Goal: Obtain resource: Download file/media

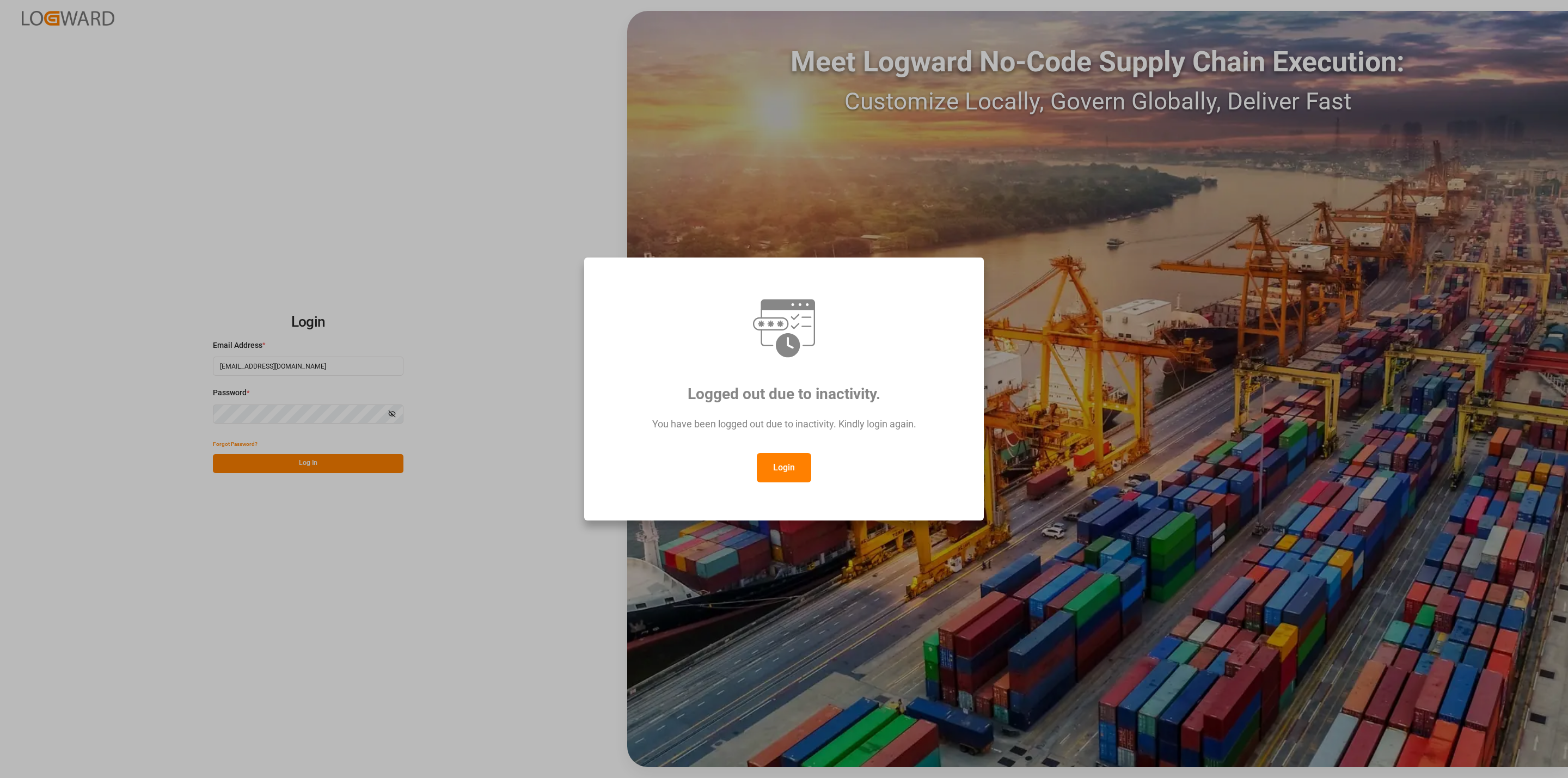
click at [784, 466] on button "Login" at bounding box center [784, 468] width 54 height 30
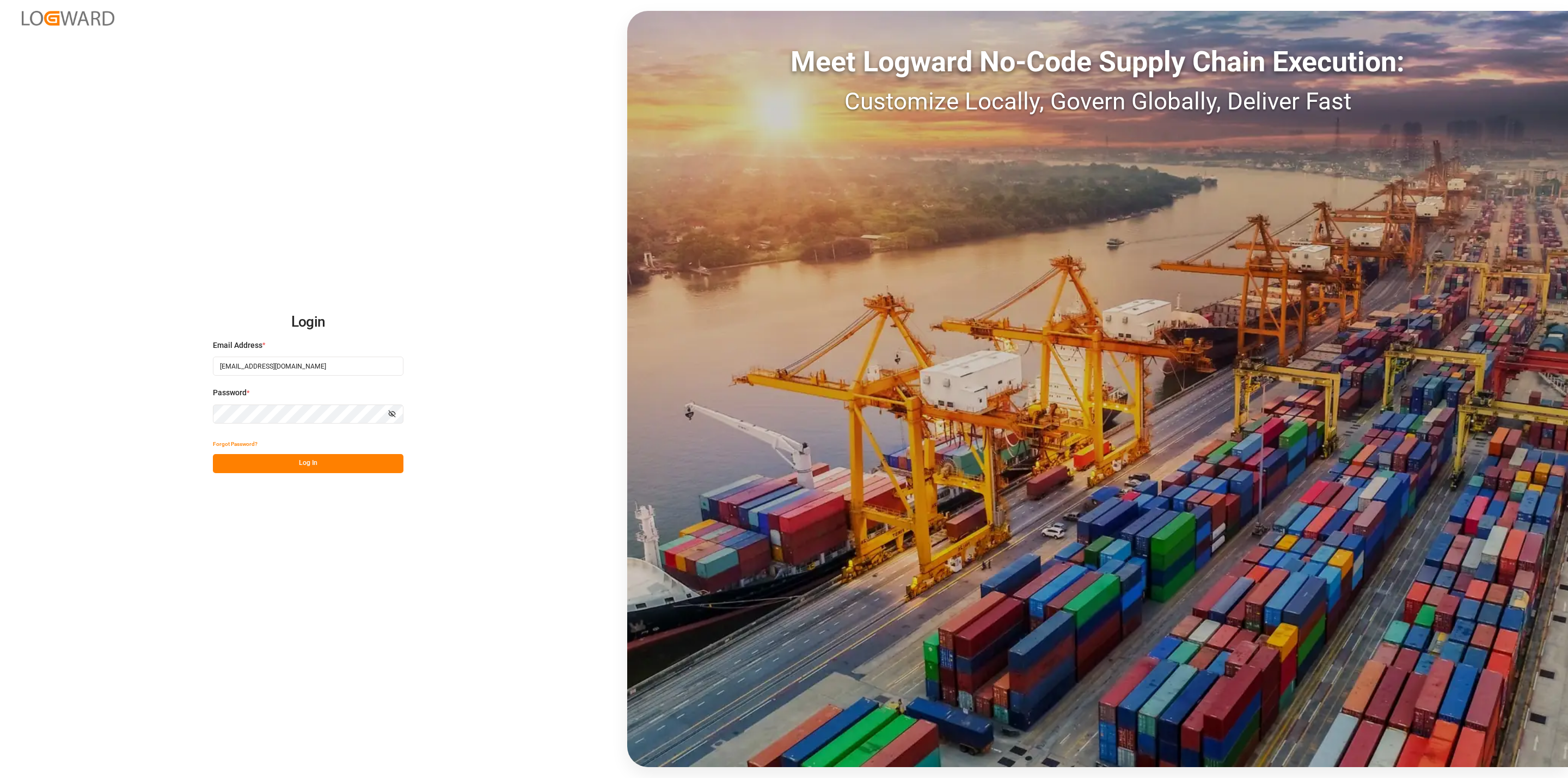
click at [314, 467] on button "Log In" at bounding box center [308, 463] width 191 height 19
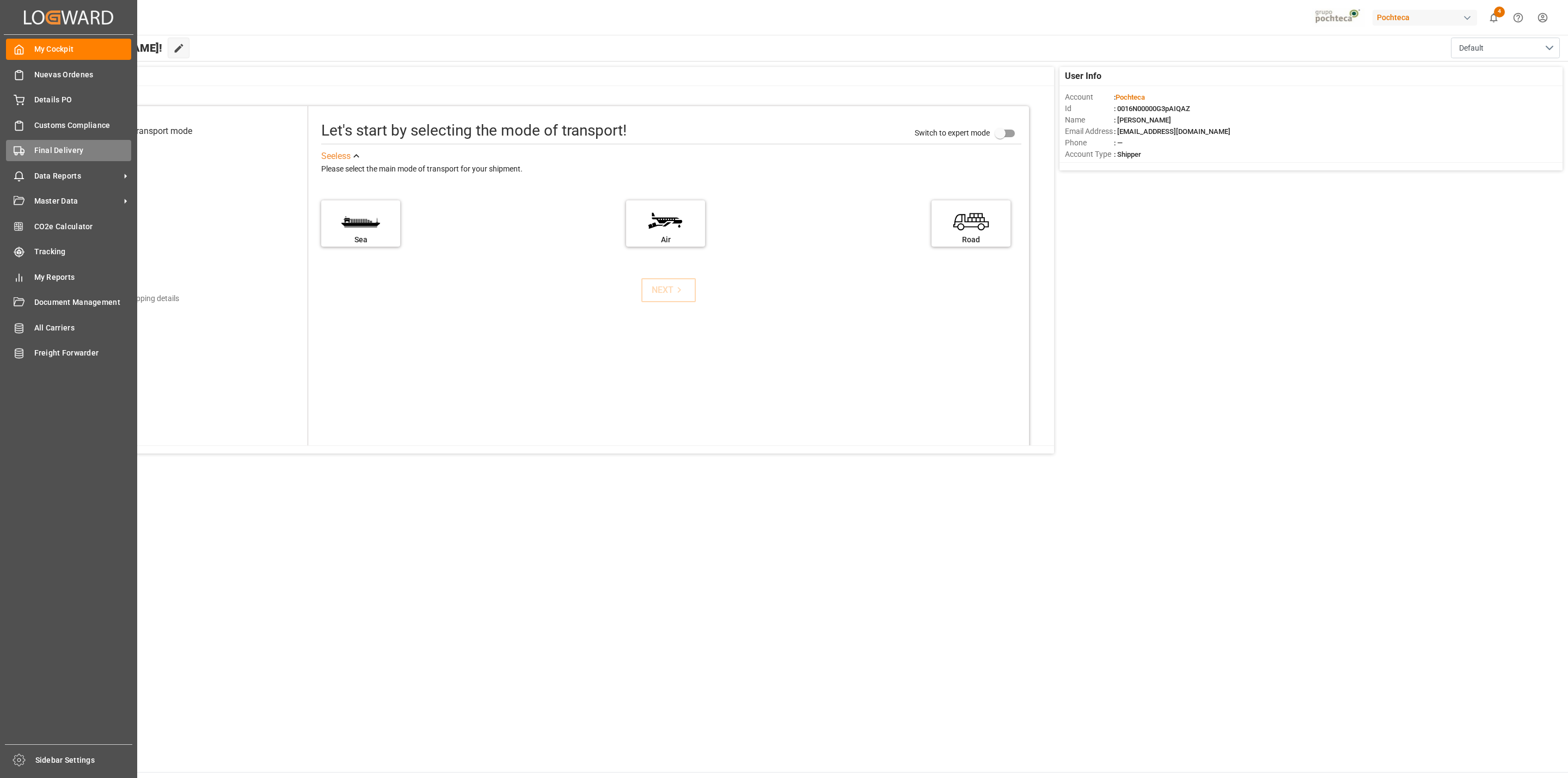
click at [65, 156] on span "Final Delivery" at bounding box center [83, 151] width 98 height 12
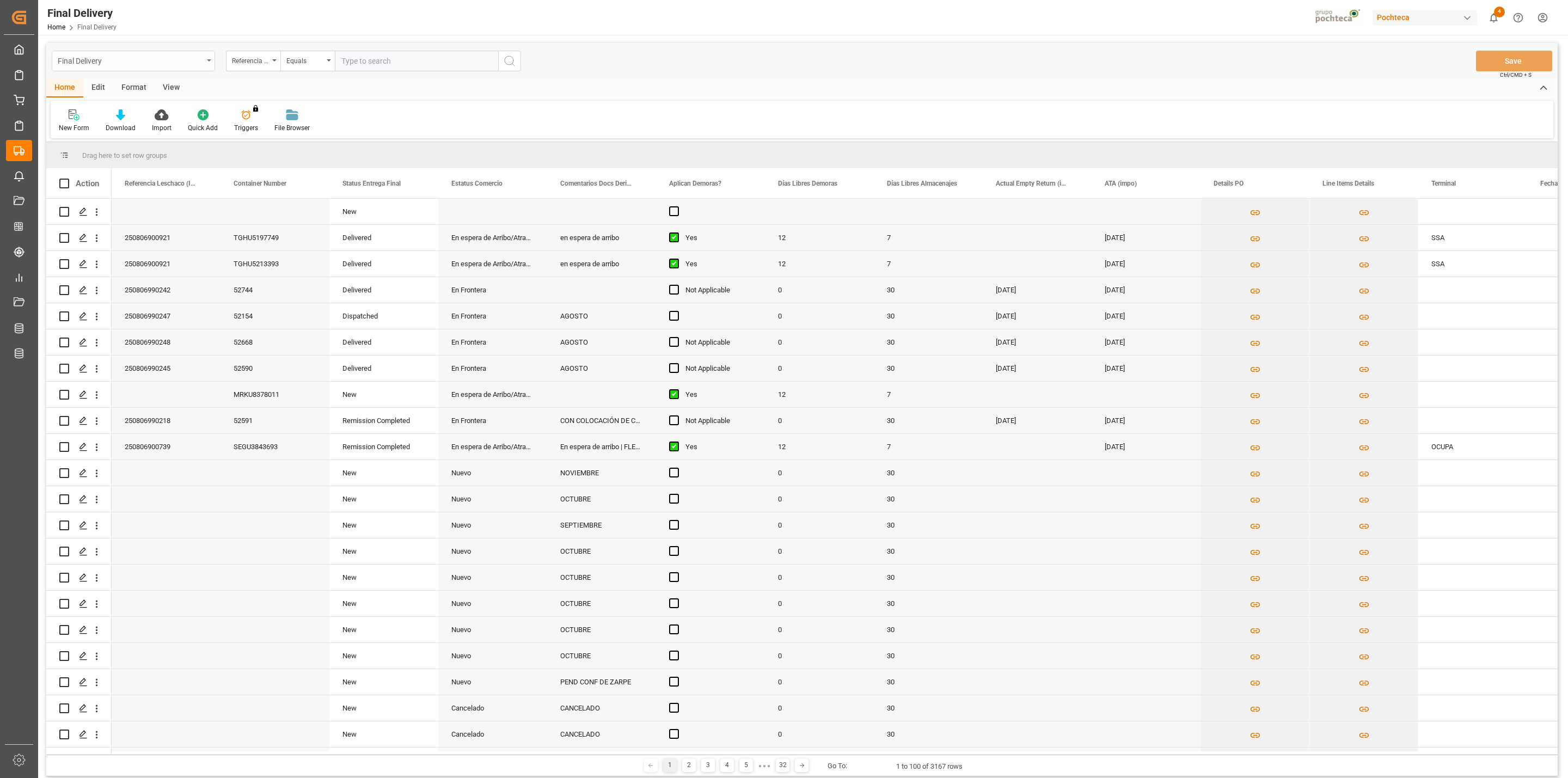
click at [191, 61] on div "Final Delivery" at bounding box center [130, 60] width 145 height 14
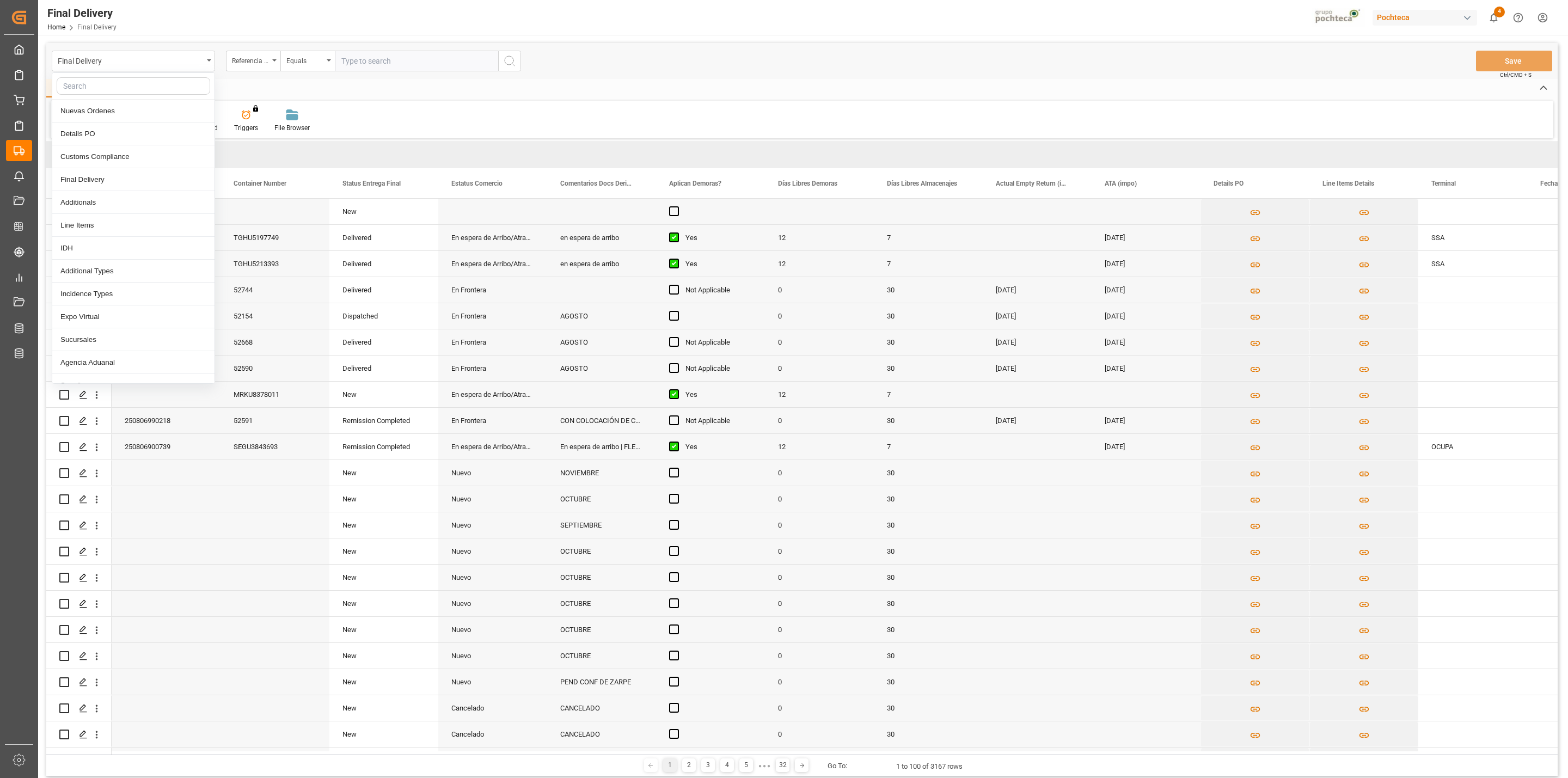
click at [255, 25] on div "Final Delivery Home Final Delivery Pochteca 4 Notifications Only show unread Al…" at bounding box center [799, 17] width 1538 height 35
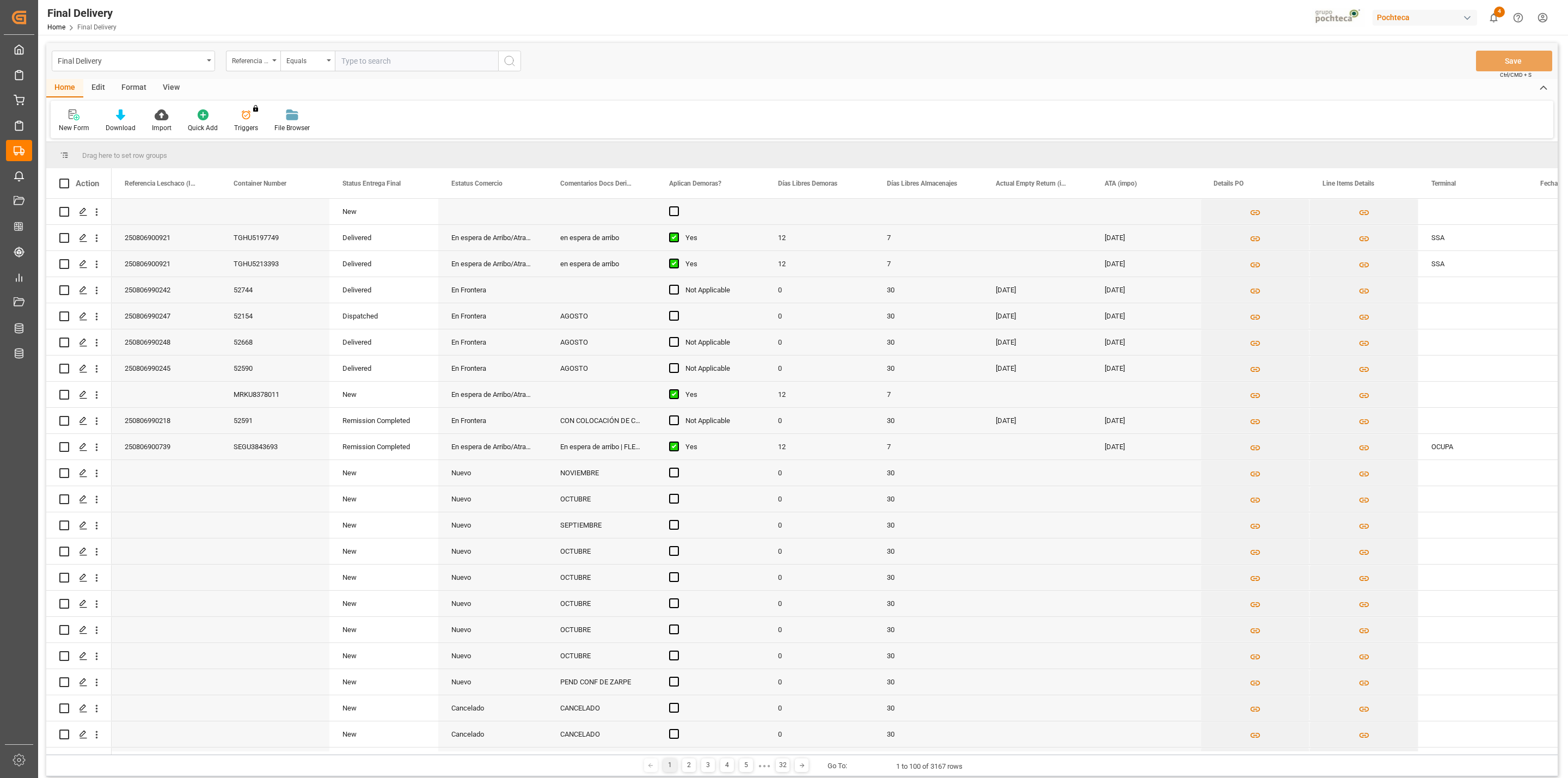
click at [167, 87] on div "View" at bounding box center [171, 88] width 33 height 19
click at [78, 115] on div at bounding box center [69, 115] width 21 height 12
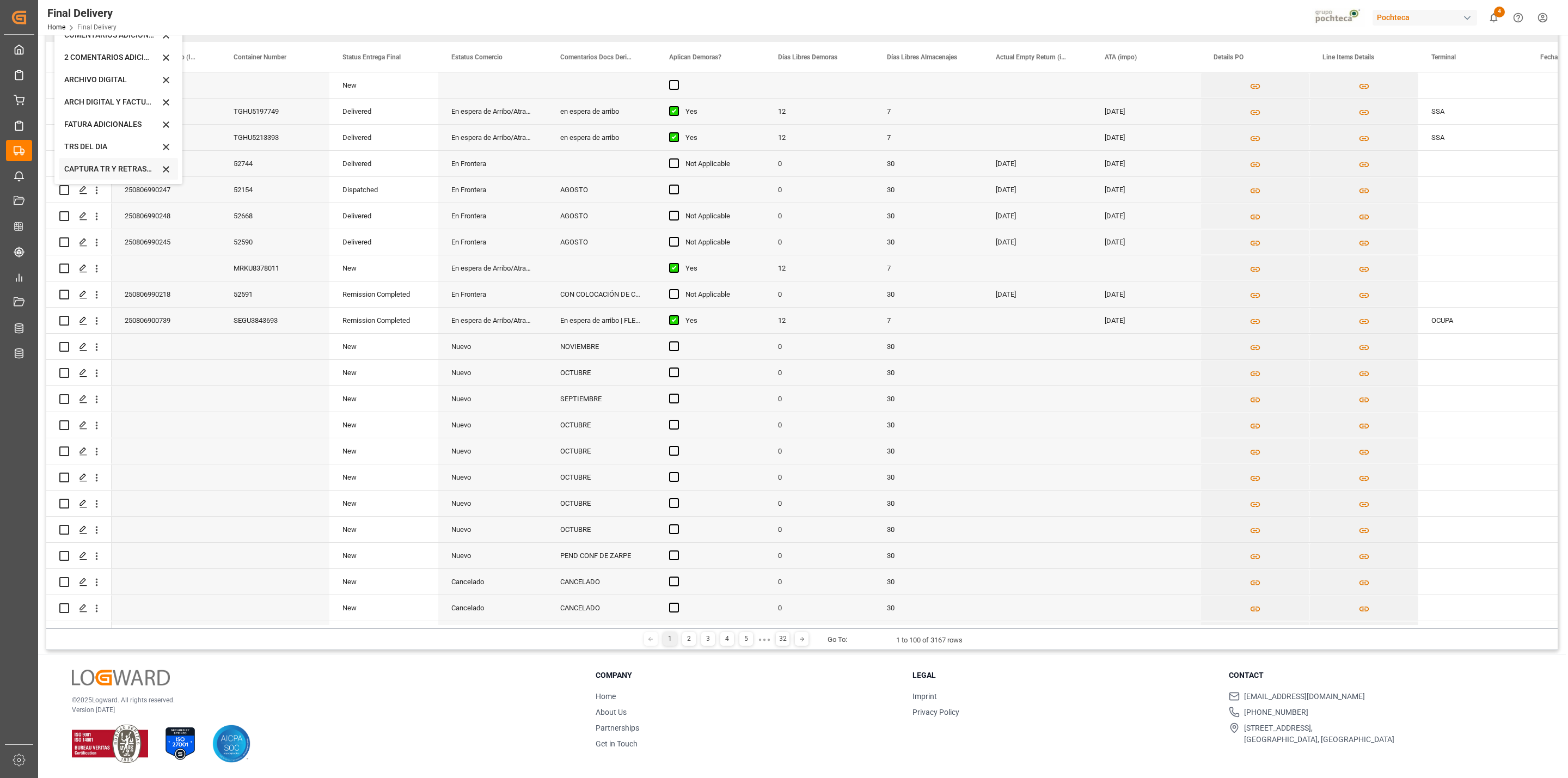
click at [116, 173] on div "CAPTURA TR Y RETRASO + FECHA DE ENTREGA" at bounding box center [111, 169] width 95 height 12
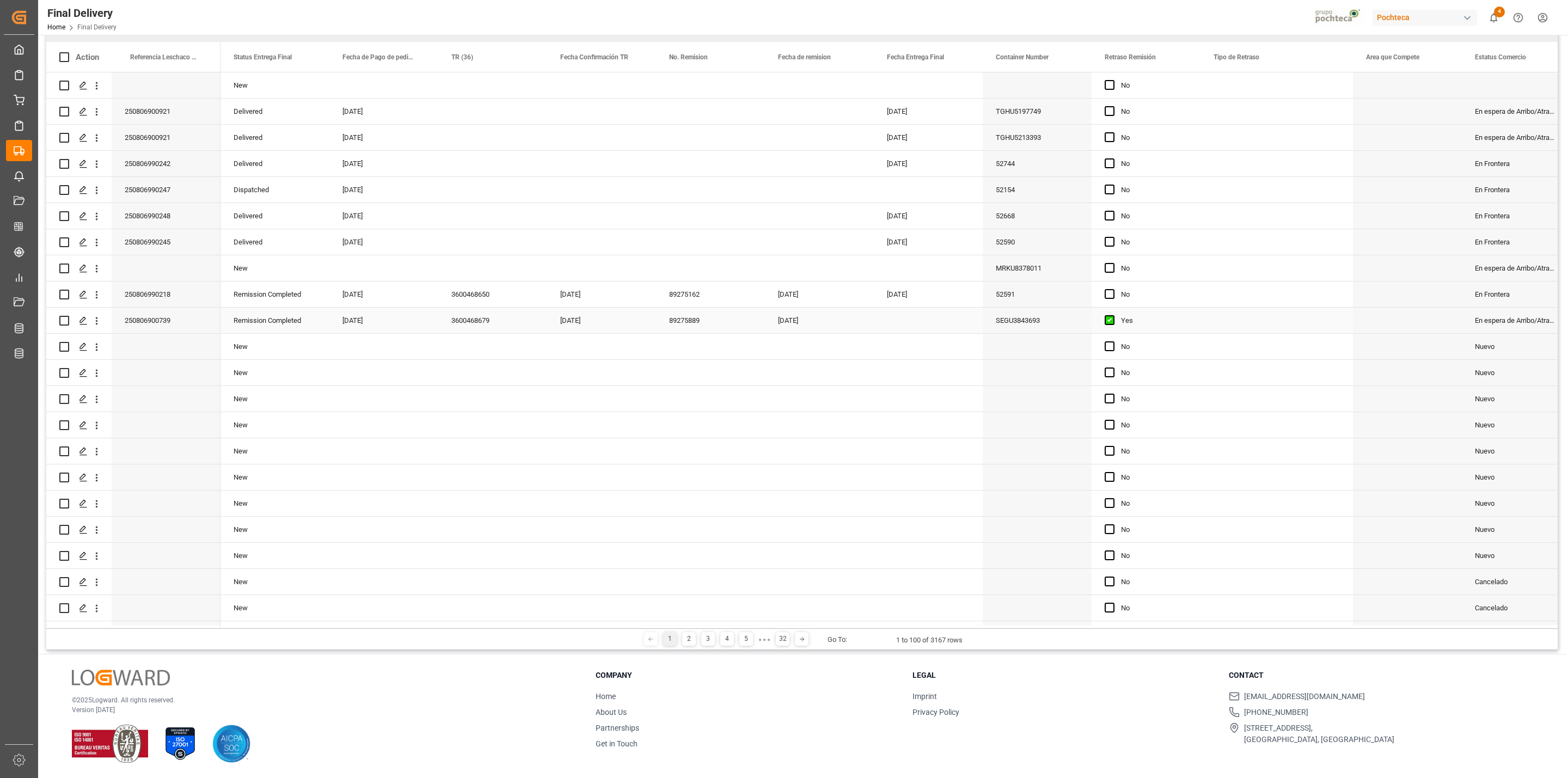
scroll to position [0, 0]
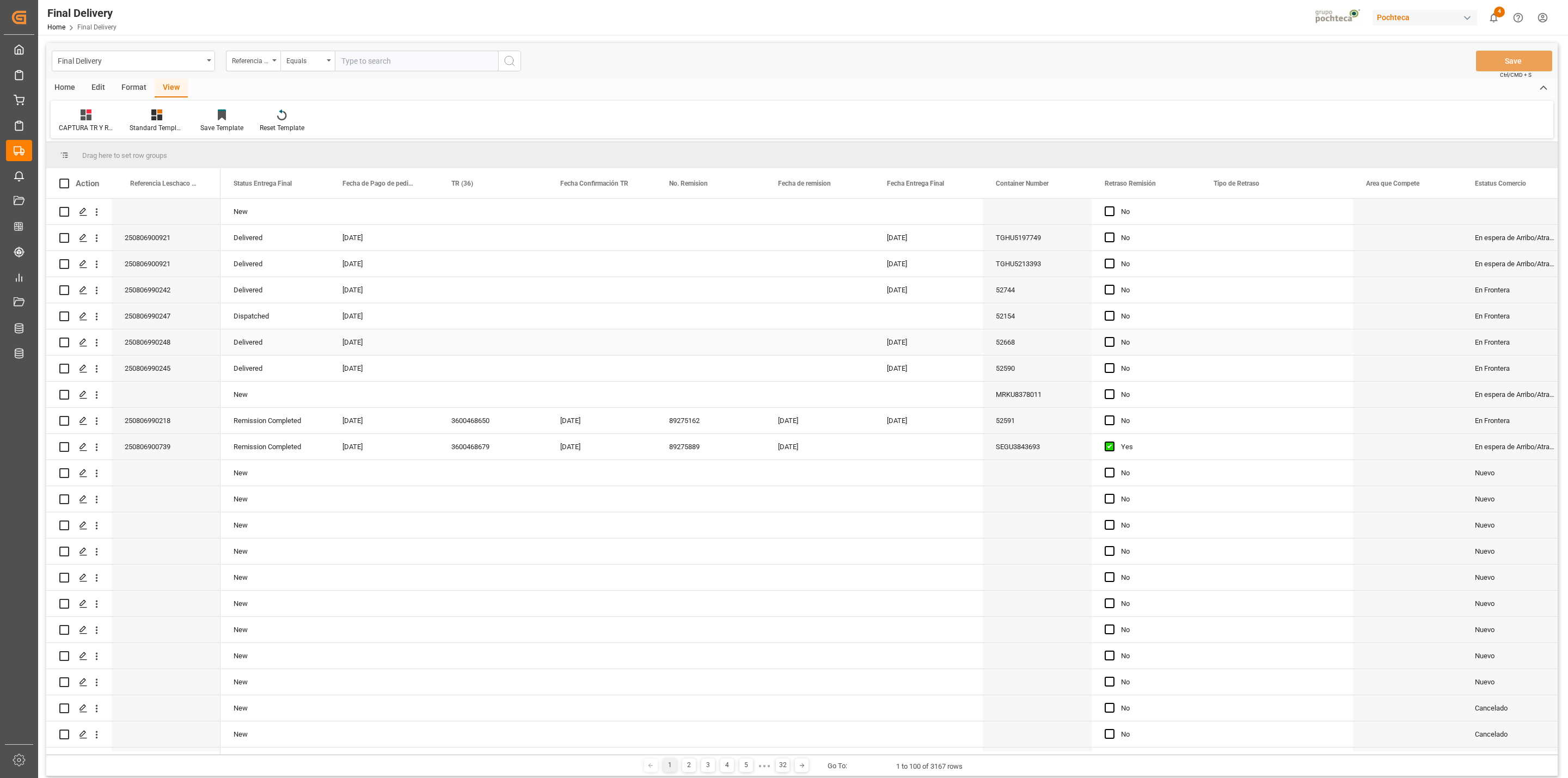
click at [479, 341] on div "Press SPACE to select this row." at bounding box center [492, 342] width 109 height 26
click at [492, 313] on div "Press SPACE to select this row." at bounding box center [492, 316] width 109 height 26
type input "PTE OK EN SAP"
click at [596, 319] on div "Press SPACE to select this row." at bounding box center [601, 316] width 109 height 26
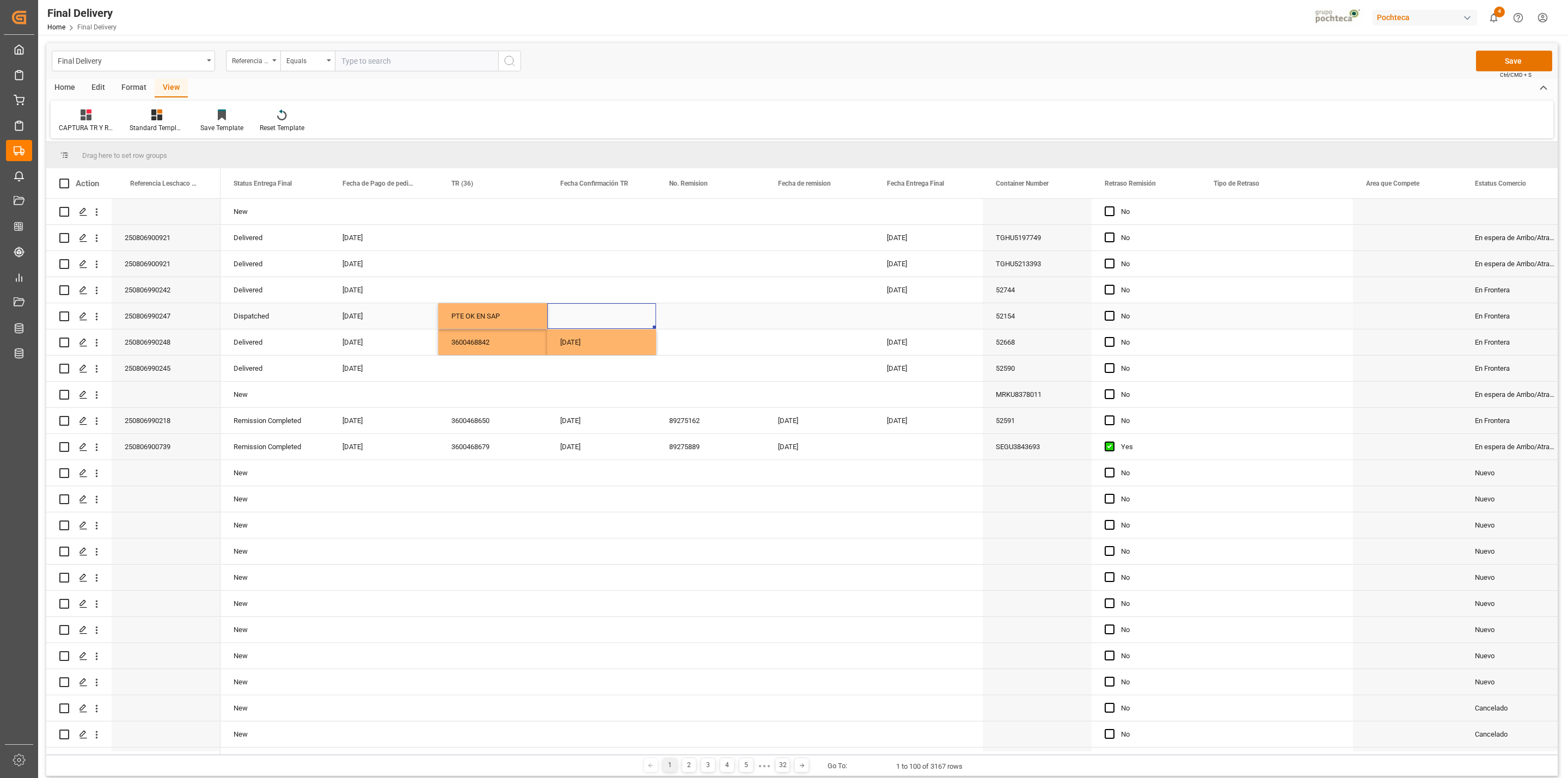
click at [1118, 315] on div "Press SPACE to select this row." at bounding box center [1113, 316] width 16 height 25
click at [1107, 316] on span "Press SPACE to select this row." at bounding box center [1109, 315] width 10 height 10
click at [1113, 311] on input "Press SPACE to select this row." at bounding box center [1113, 311] width 0 height 0
click at [1503, 51] on button "Save" at bounding box center [1514, 61] width 76 height 21
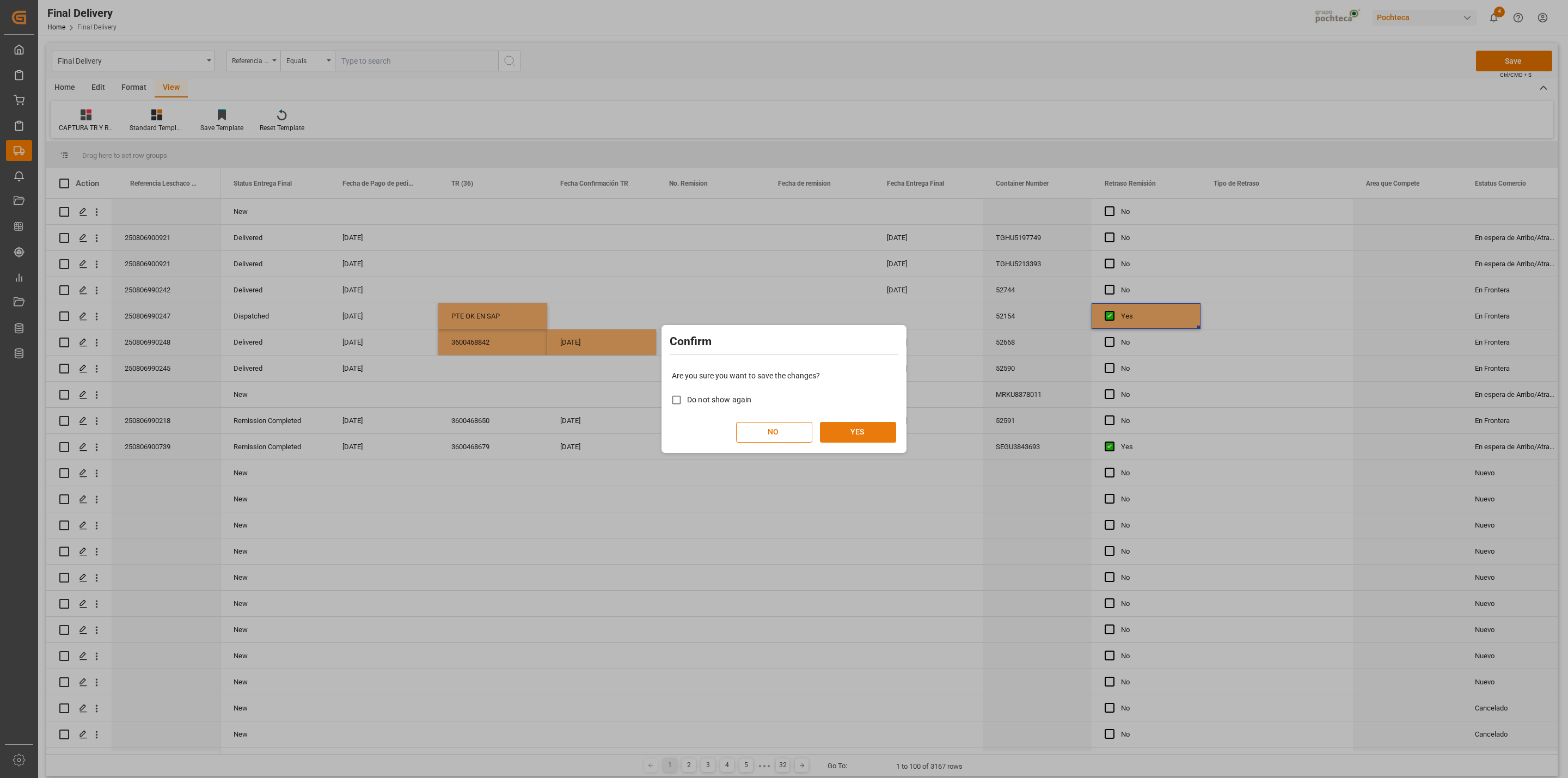
click at [881, 427] on button "YES" at bounding box center [858, 432] width 76 height 21
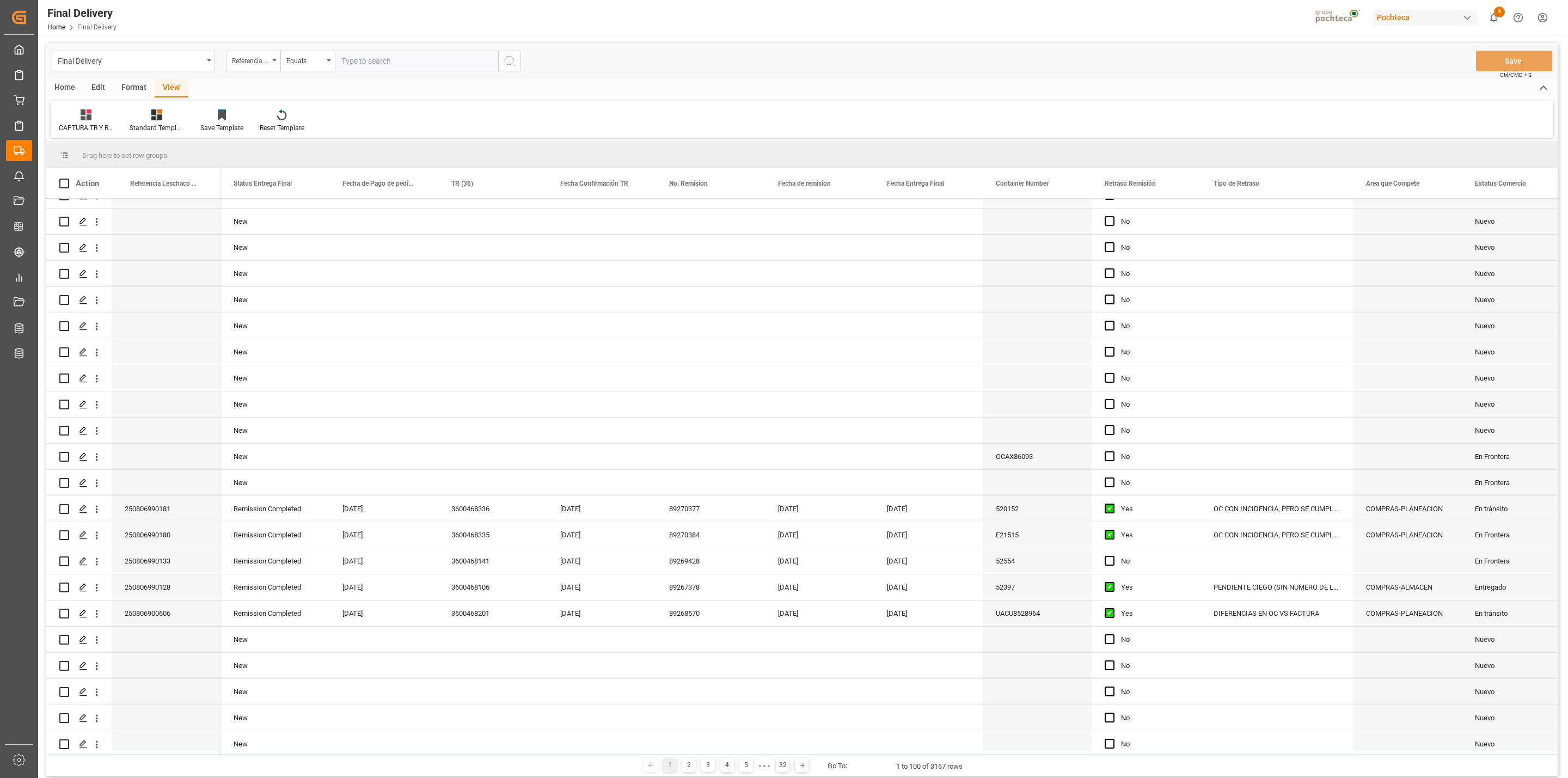
scroll to position [2063, 0]
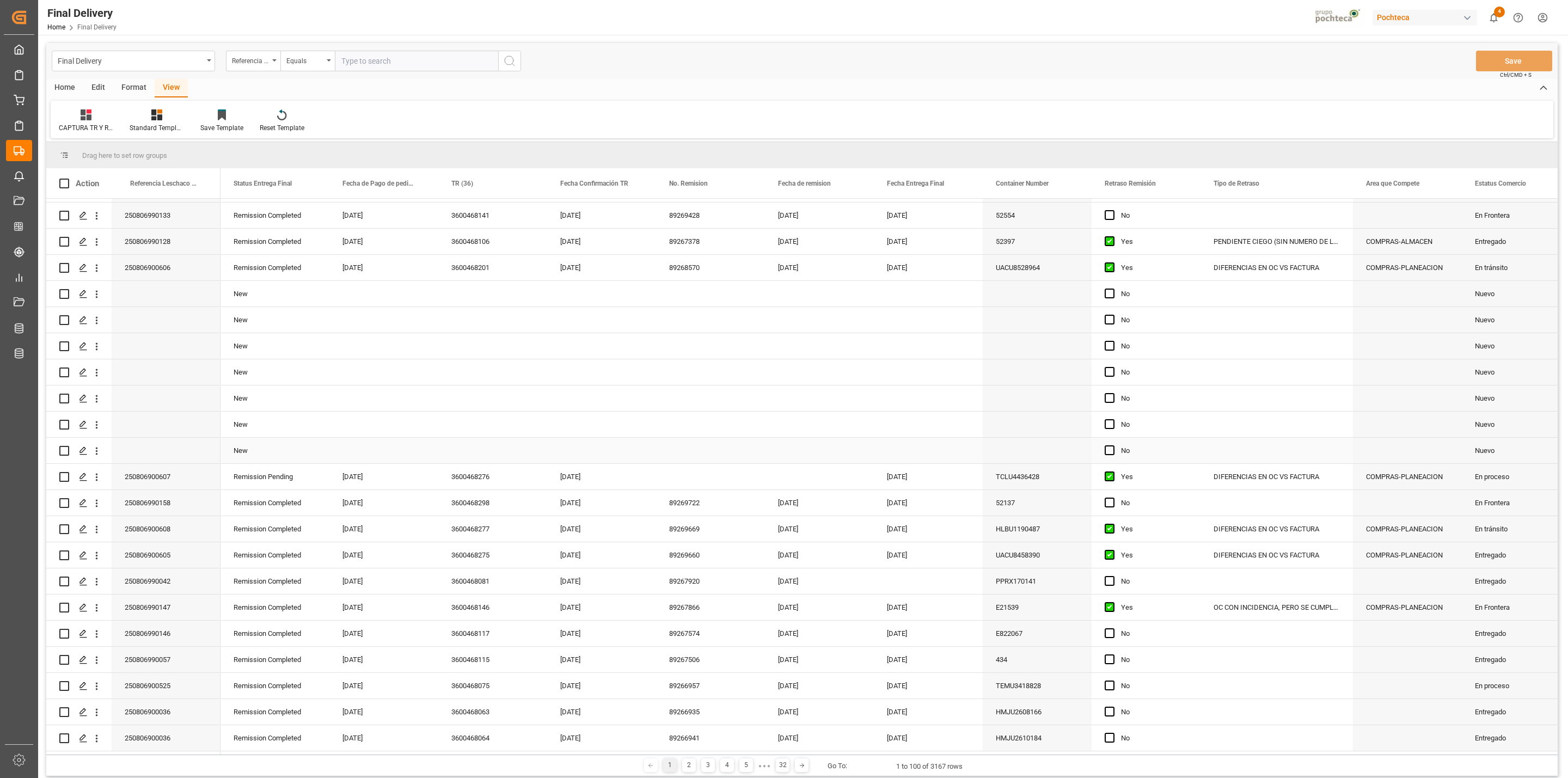
click at [900, 439] on div "Press SPACE to select this row." at bounding box center [928, 450] width 109 height 26
click at [901, 445] on div "250806990201" at bounding box center [928, 450] width 109 height 26
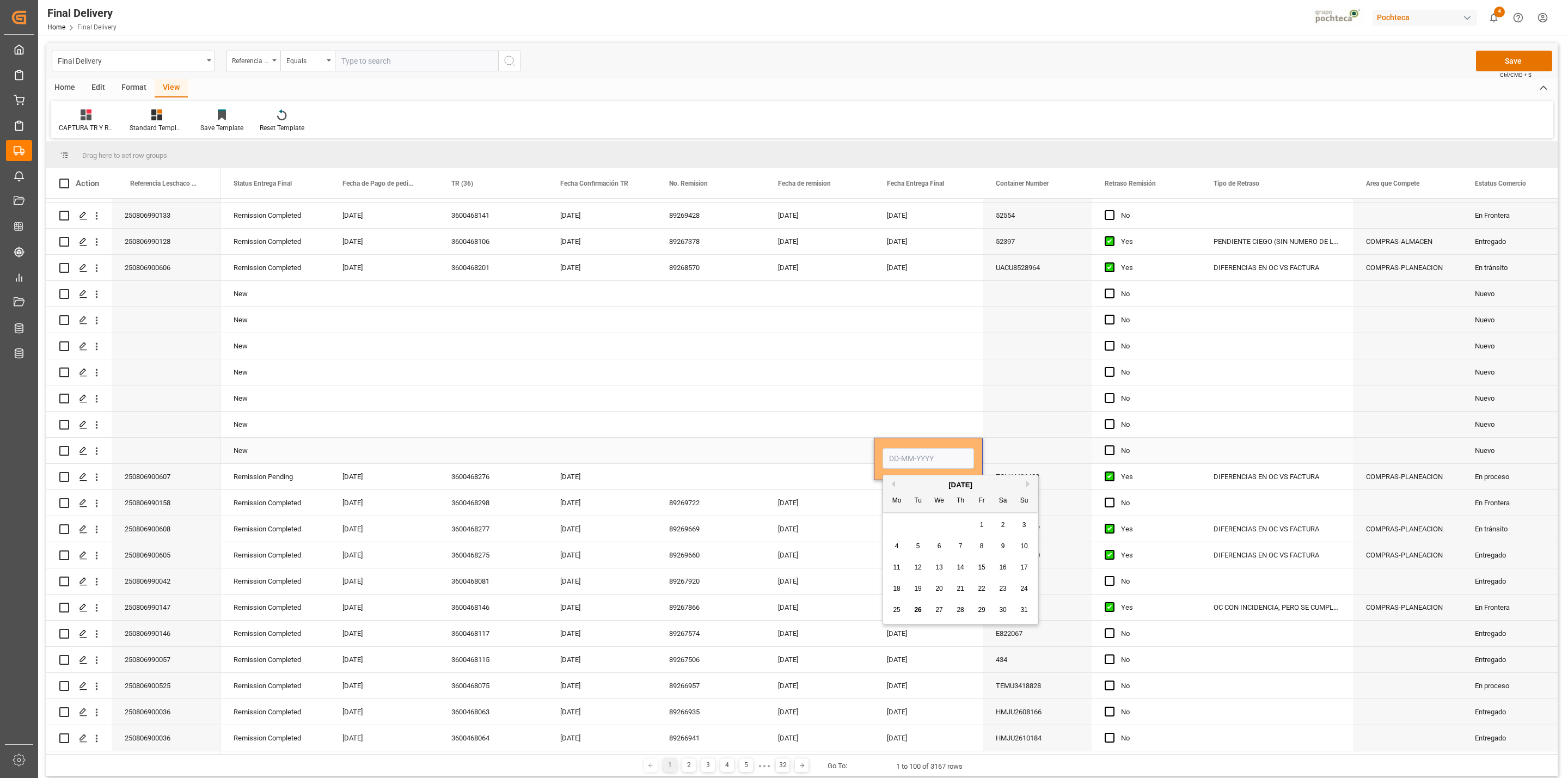
click at [996, 450] on div "Press SPACE to select this row." at bounding box center [1037, 450] width 109 height 26
click at [931, 437] on div "250806990201" at bounding box center [928, 450] width 109 height 26
drag, startPoint x: 890, startPoint y: 420, endPoint x: 899, endPoint y: 408, distance: 15.0
click at [891, 420] on div "Press SPACE to select this row." at bounding box center [928, 425] width 109 height 26
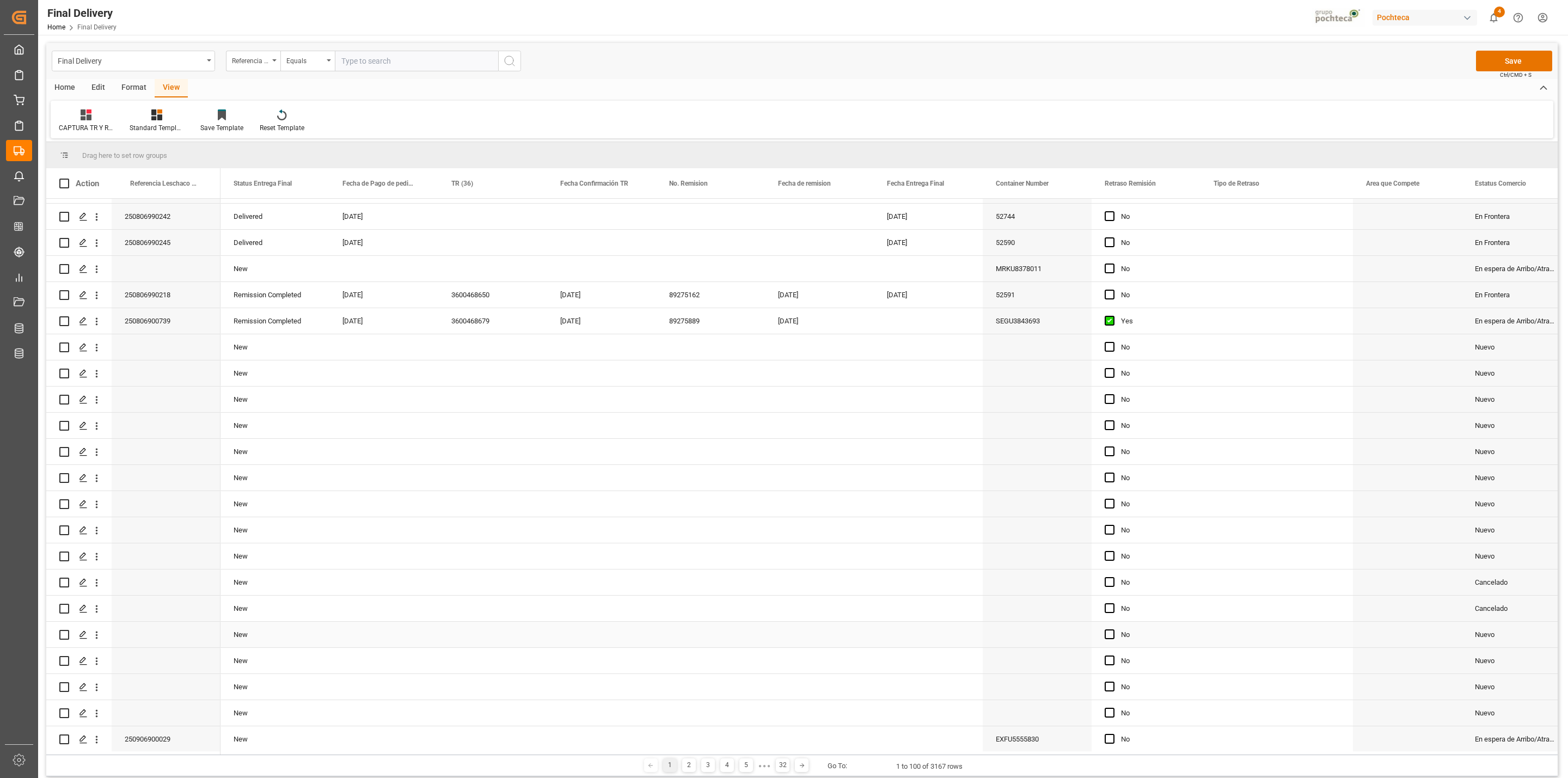
scroll to position [0, 0]
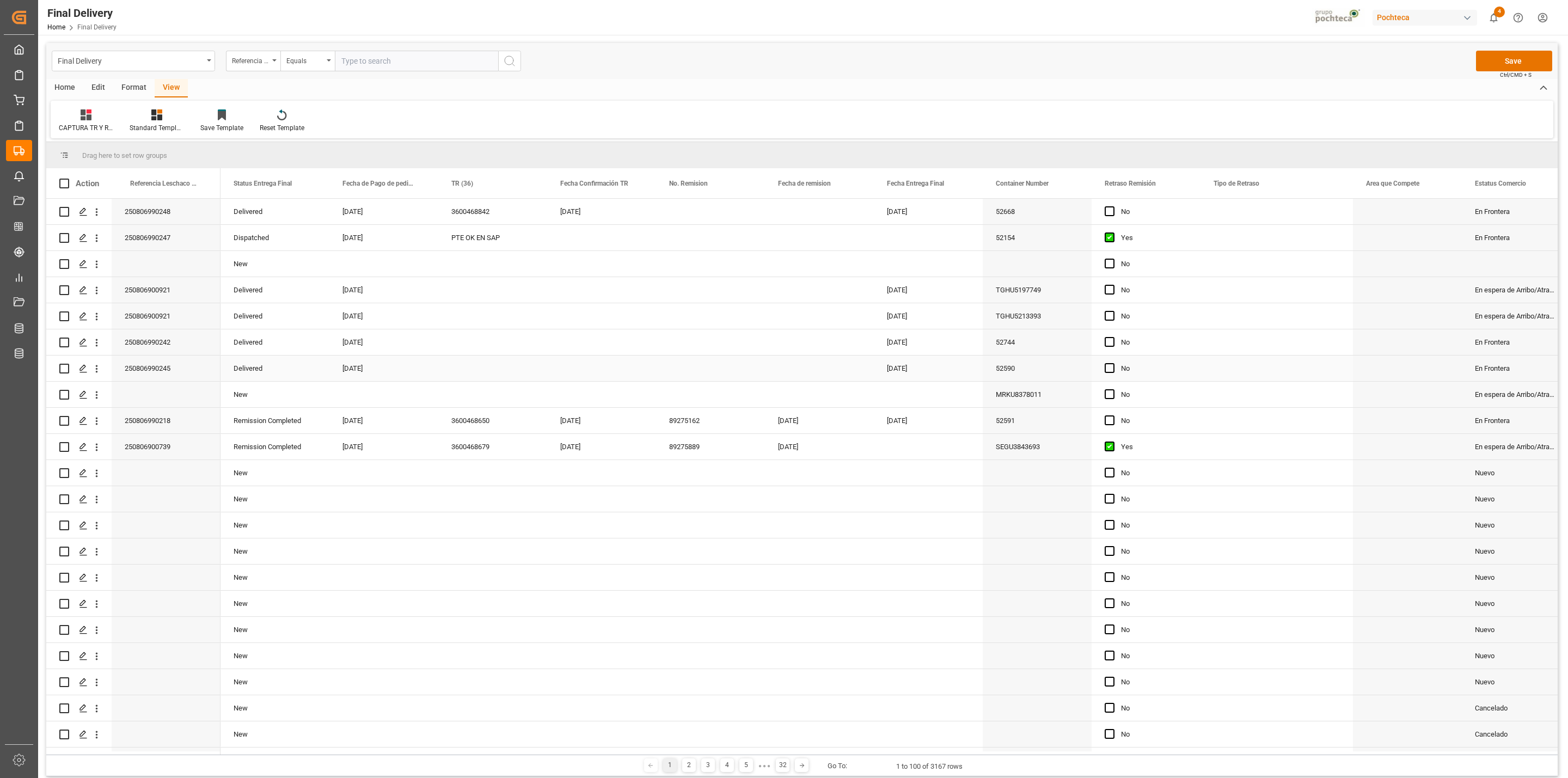
click at [684, 353] on div "Press SPACE to select this row." at bounding box center [710, 342] width 109 height 26
click at [1138, 121] on div "CAPTURA TR Y RETRASO + FECHA DE ENTREGA Standard Templates Save Template Reset …" at bounding box center [802, 120] width 1503 height 37
click at [1489, 59] on button "Save" at bounding box center [1514, 61] width 76 height 21
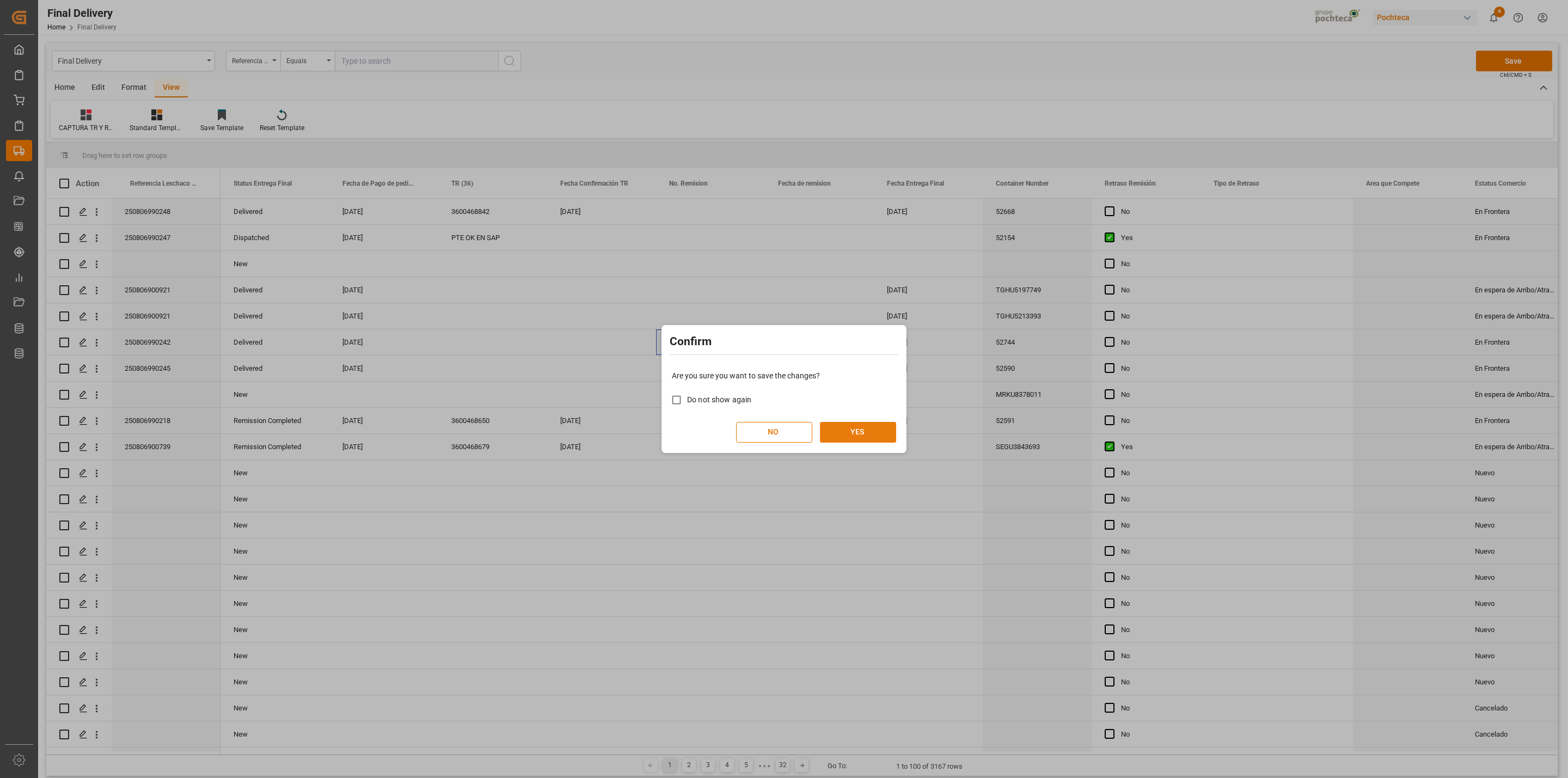
click at [853, 430] on button "YES" at bounding box center [858, 432] width 76 height 21
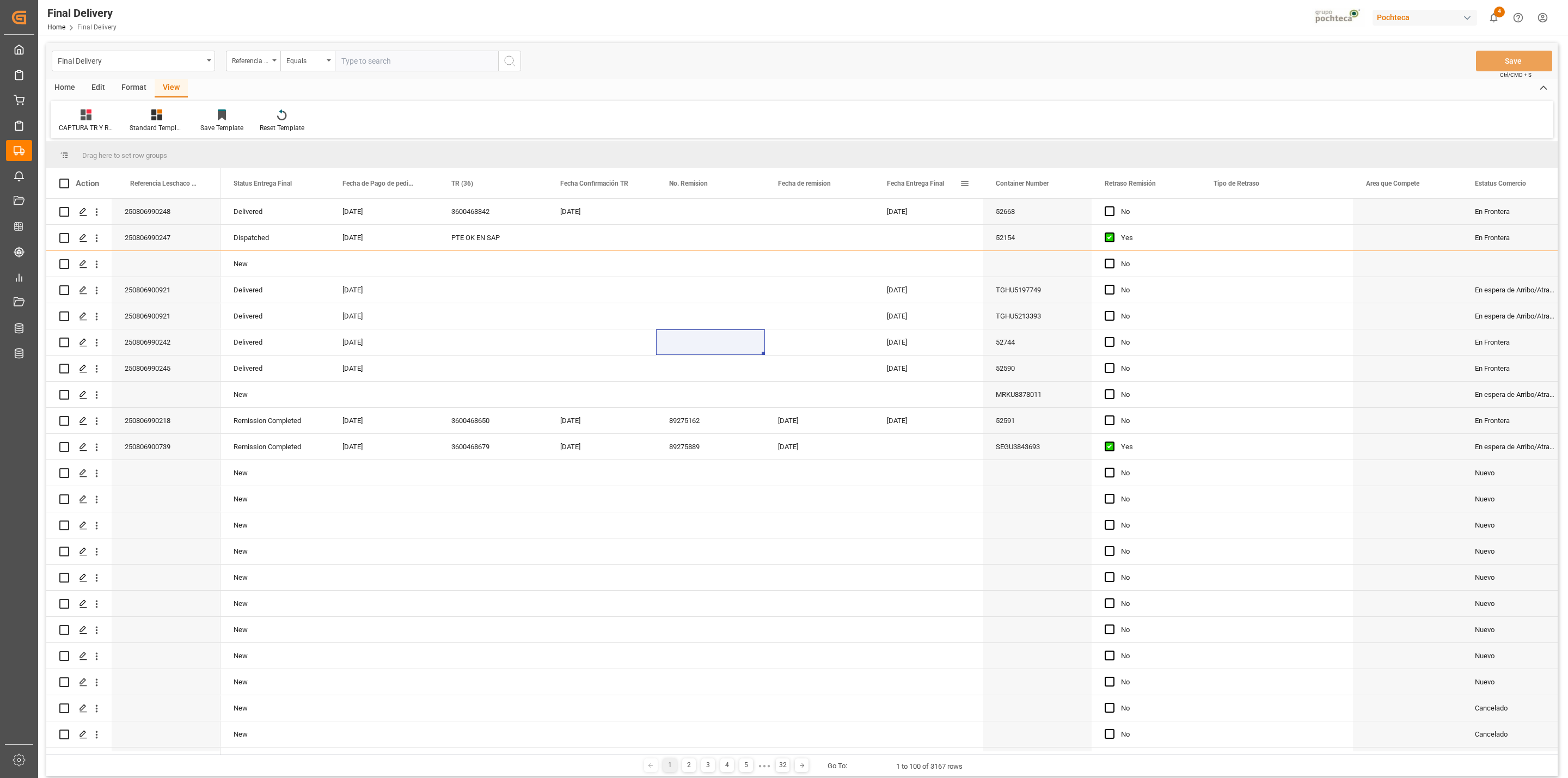
click at [963, 180] on span at bounding box center [965, 183] width 10 height 10
click at [1022, 184] on span "filter" at bounding box center [1027, 185] width 10 height 10
click at [1022, 233] on input "date" at bounding box center [1014, 242] width 107 height 22
click at [1038, 238] on input "date" at bounding box center [1014, 242] width 107 height 22
click at [1060, 238] on input "date" at bounding box center [1014, 242] width 107 height 22
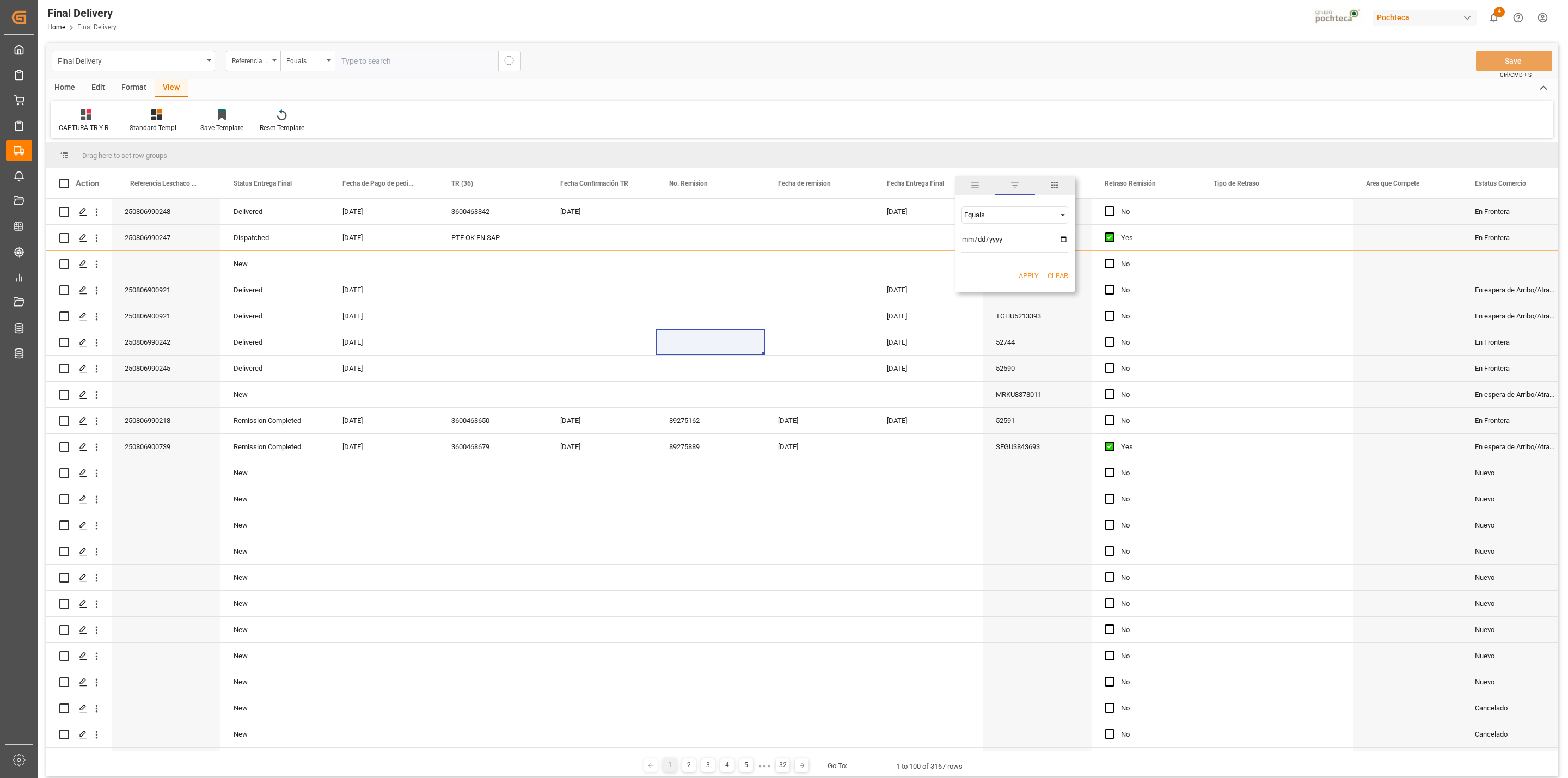
type input "[DATE]"
click at [1026, 273] on button "Apply" at bounding box center [1029, 276] width 20 height 11
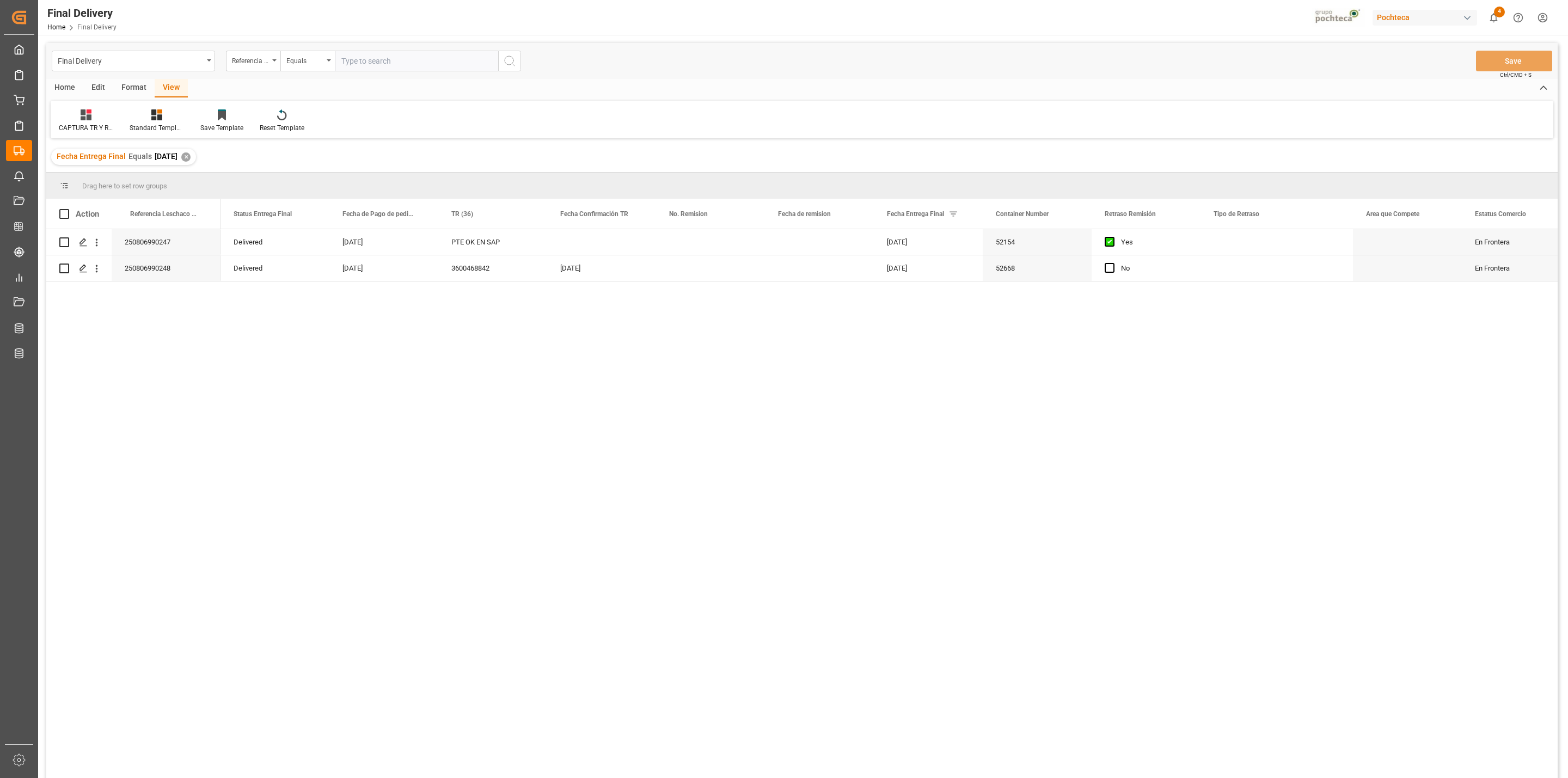
click at [63, 220] on div "Action" at bounding box center [79, 214] width 65 height 30
click at [59, 209] on span at bounding box center [64, 214] width 10 height 10
click at [67, 209] on input "checkbox" at bounding box center [67, 209] width 0 height 0
checkbox input "true"
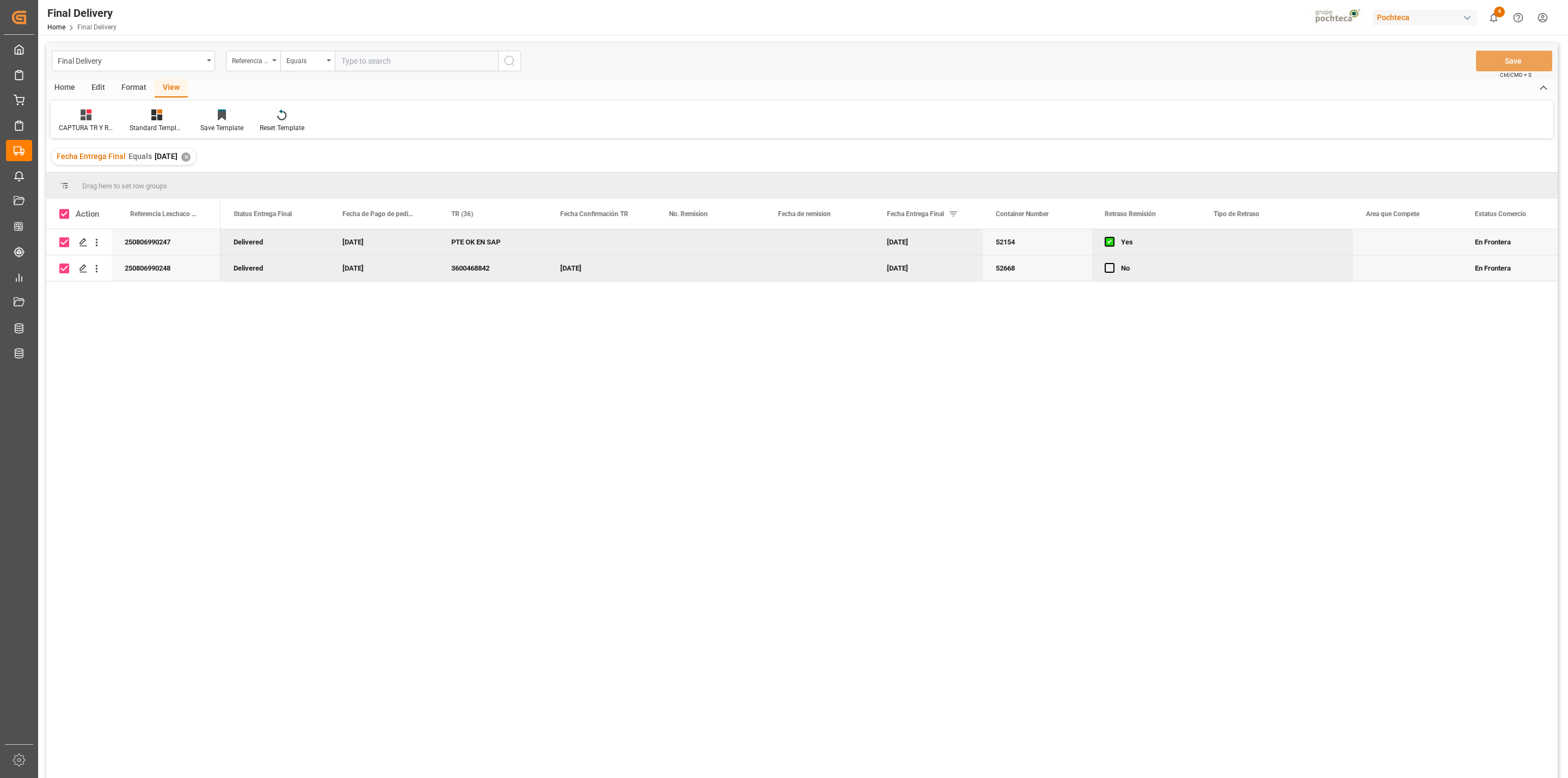
click at [63, 89] on div "Home" at bounding box center [65, 88] width 37 height 19
click at [109, 121] on div "Download" at bounding box center [121, 121] width 47 height 24
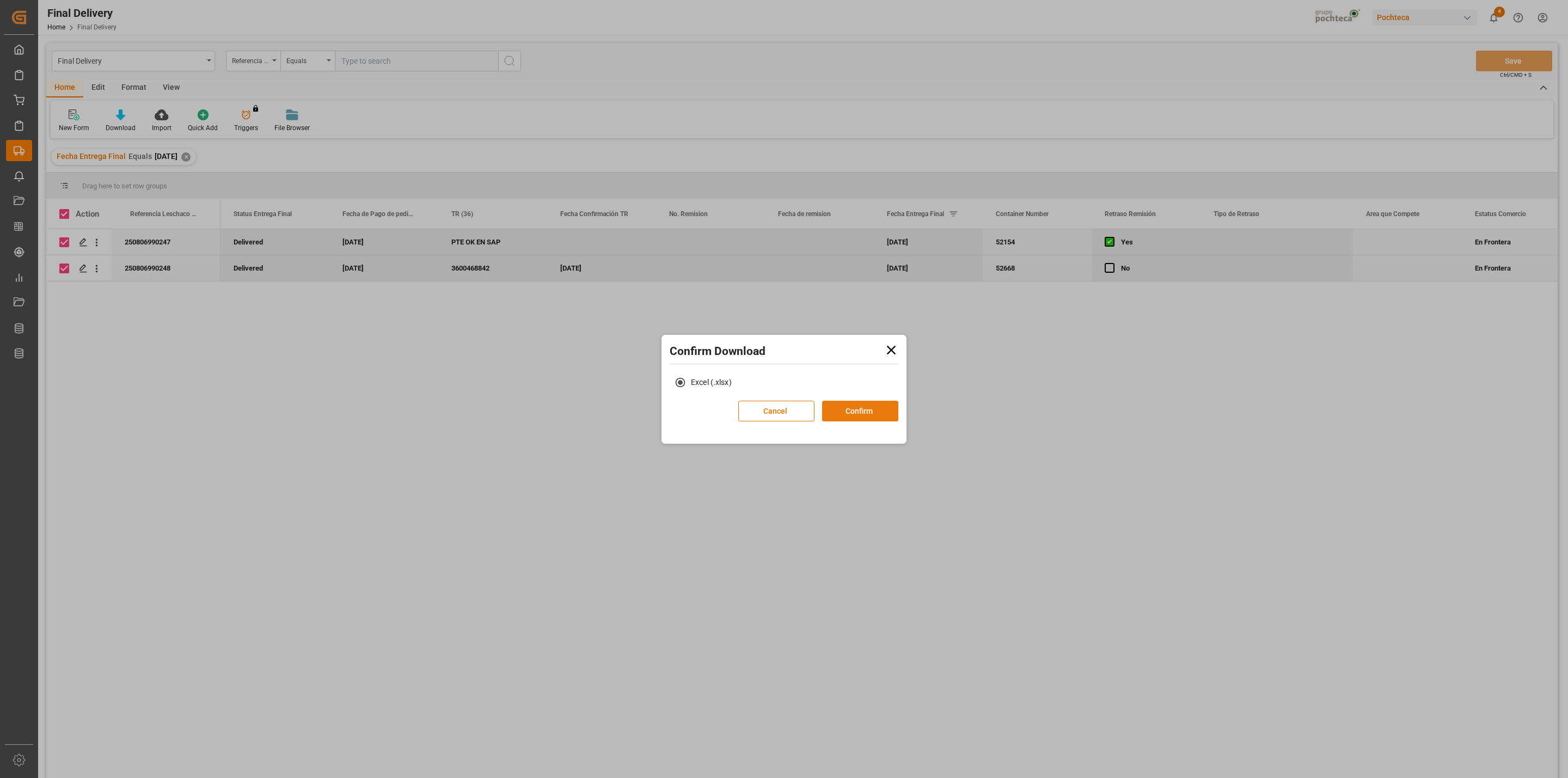
click at [884, 410] on button "Confirm" at bounding box center [860, 411] width 76 height 21
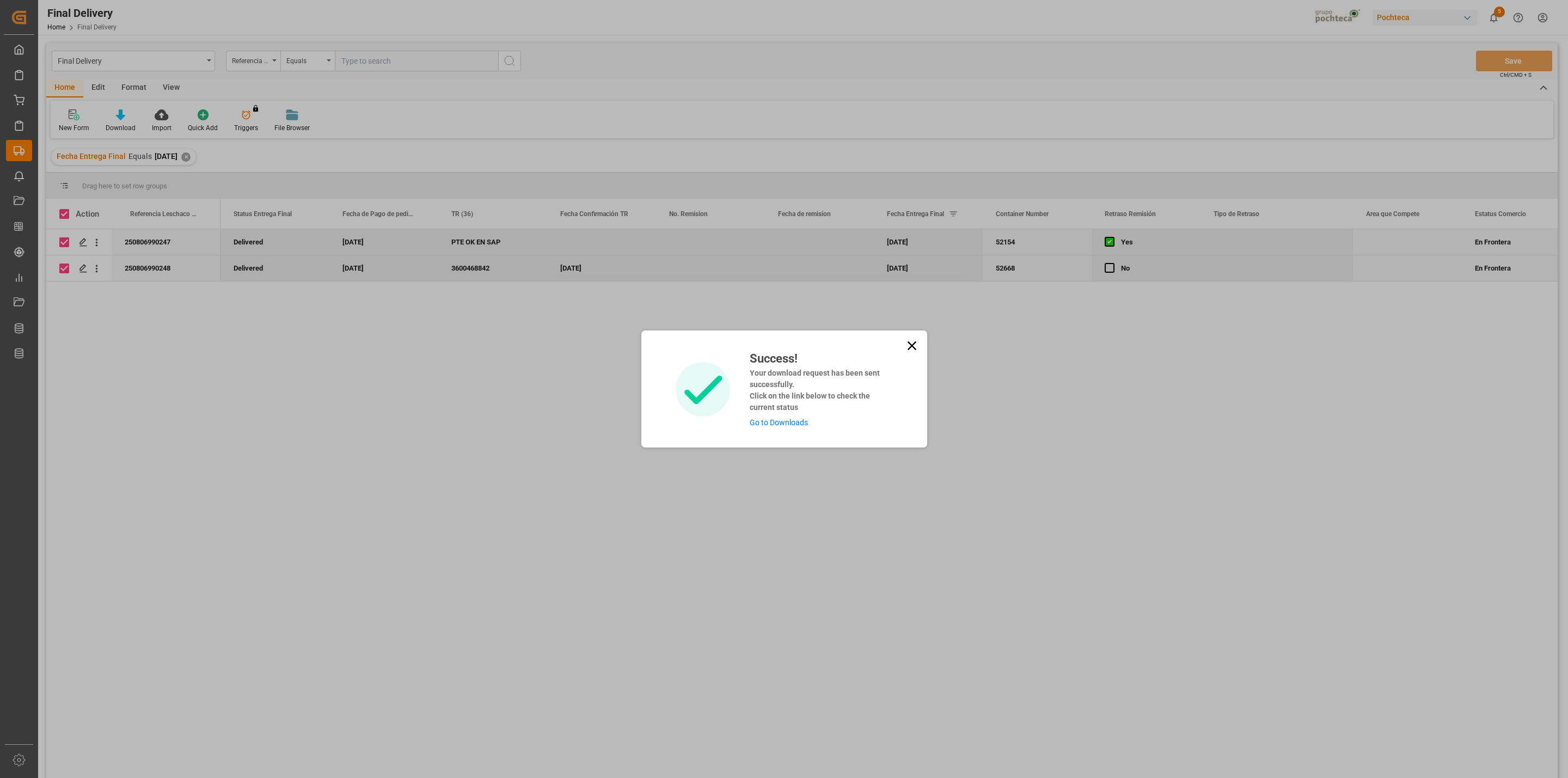
click at [788, 443] on div "Success! Your download request has been sent successfully. Click on the link be…" at bounding box center [784, 388] width 286 height 117
click at [784, 421] on link "Go to Downloads" at bounding box center [779, 422] width 58 height 8
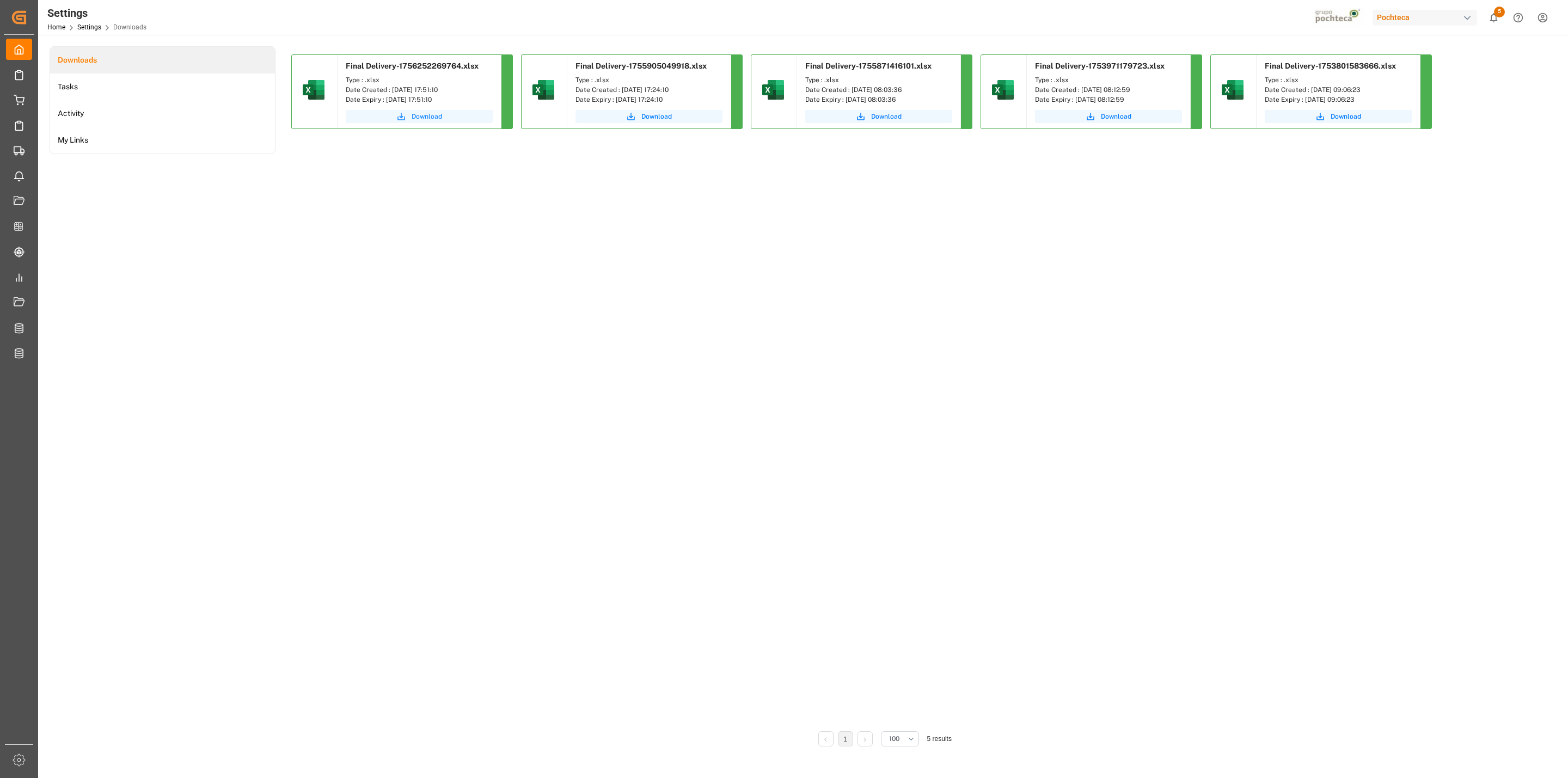
click at [397, 114] on icon "submit" at bounding box center [401, 116] width 10 height 10
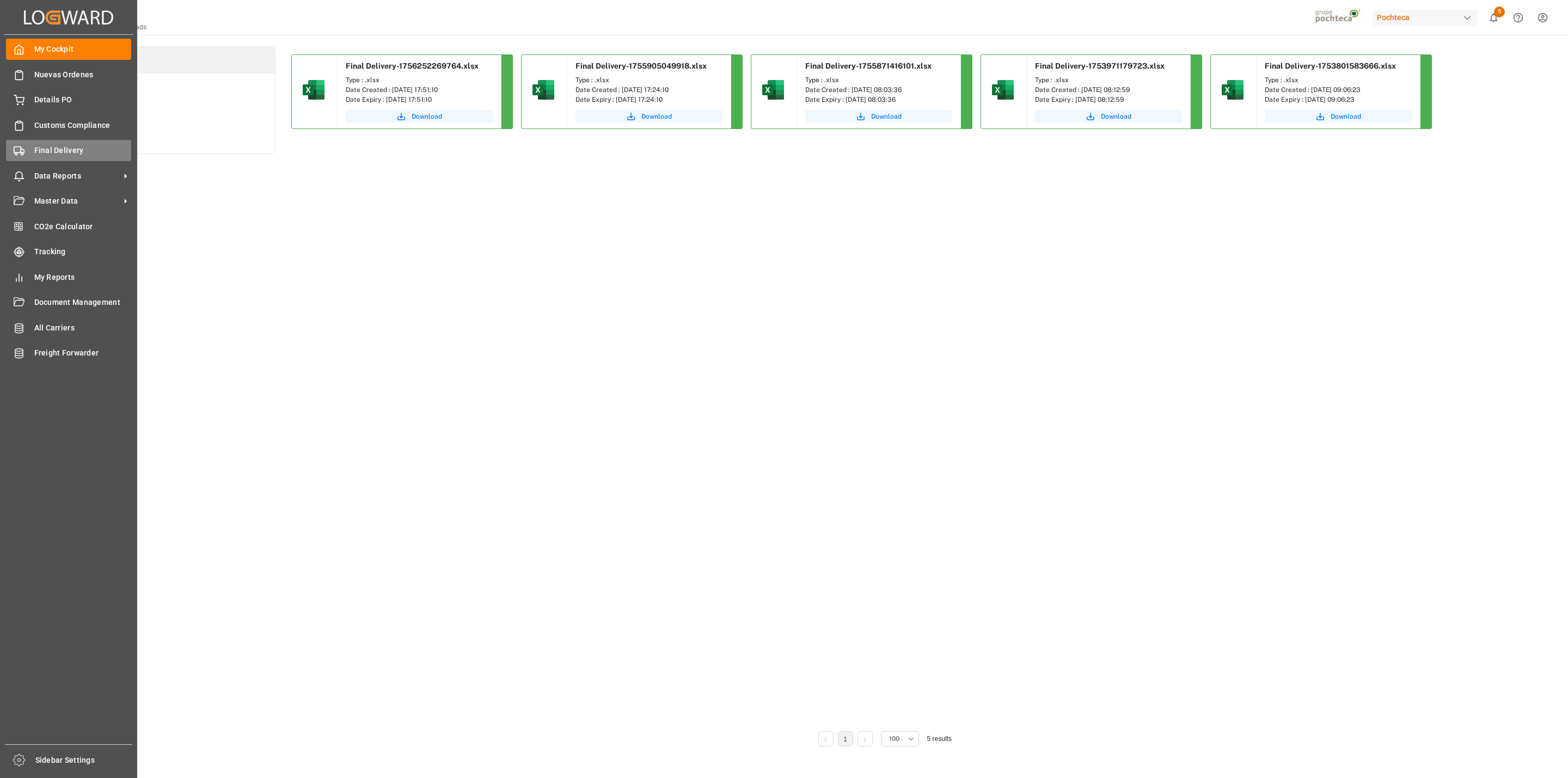
click at [43, 155] on span "Final Delivery" at bounding box center [83, 151] width 98 height 12
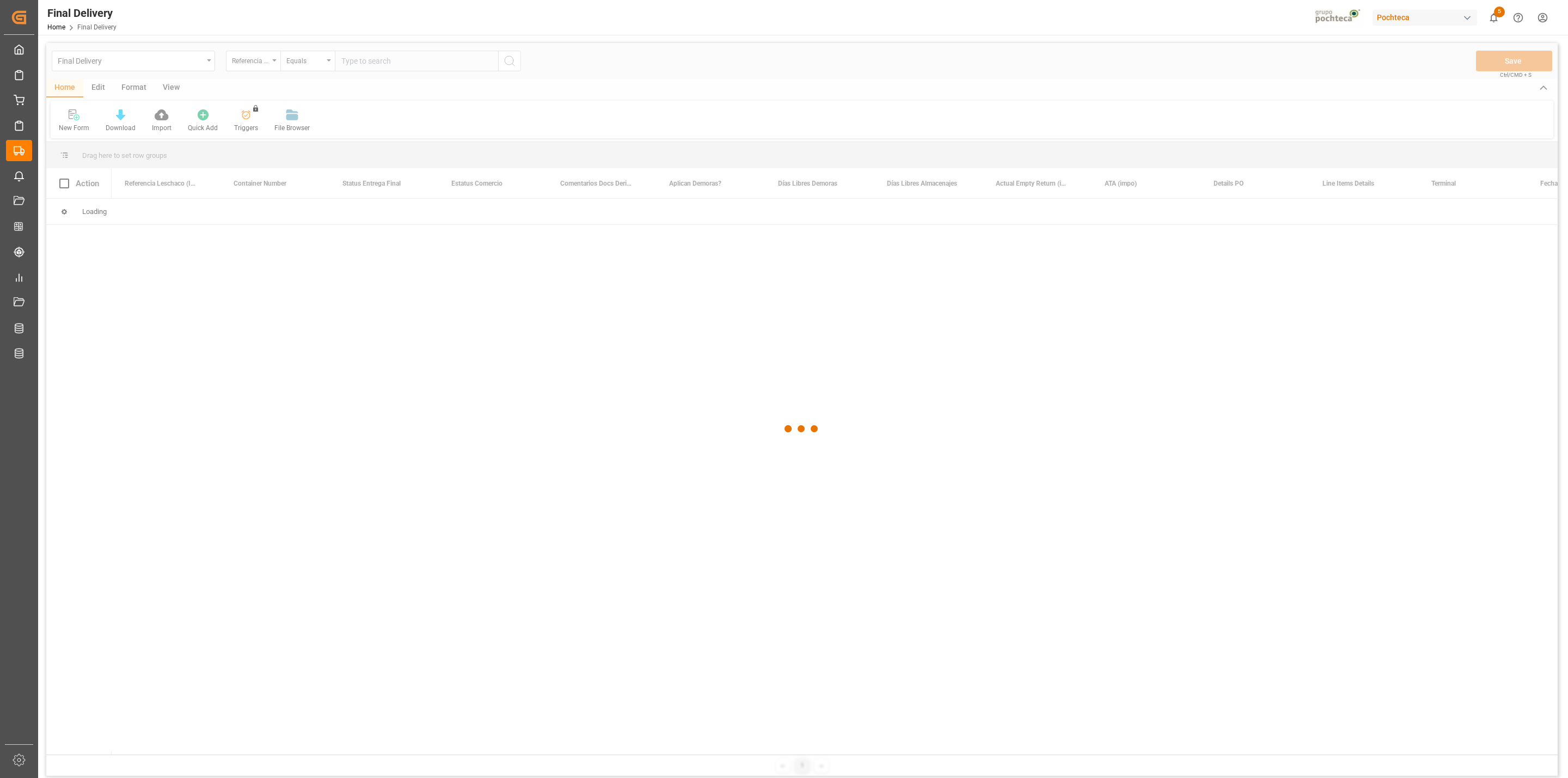
click at [171, 95] on div at bounding box center [802, 429] width 1511 height 772
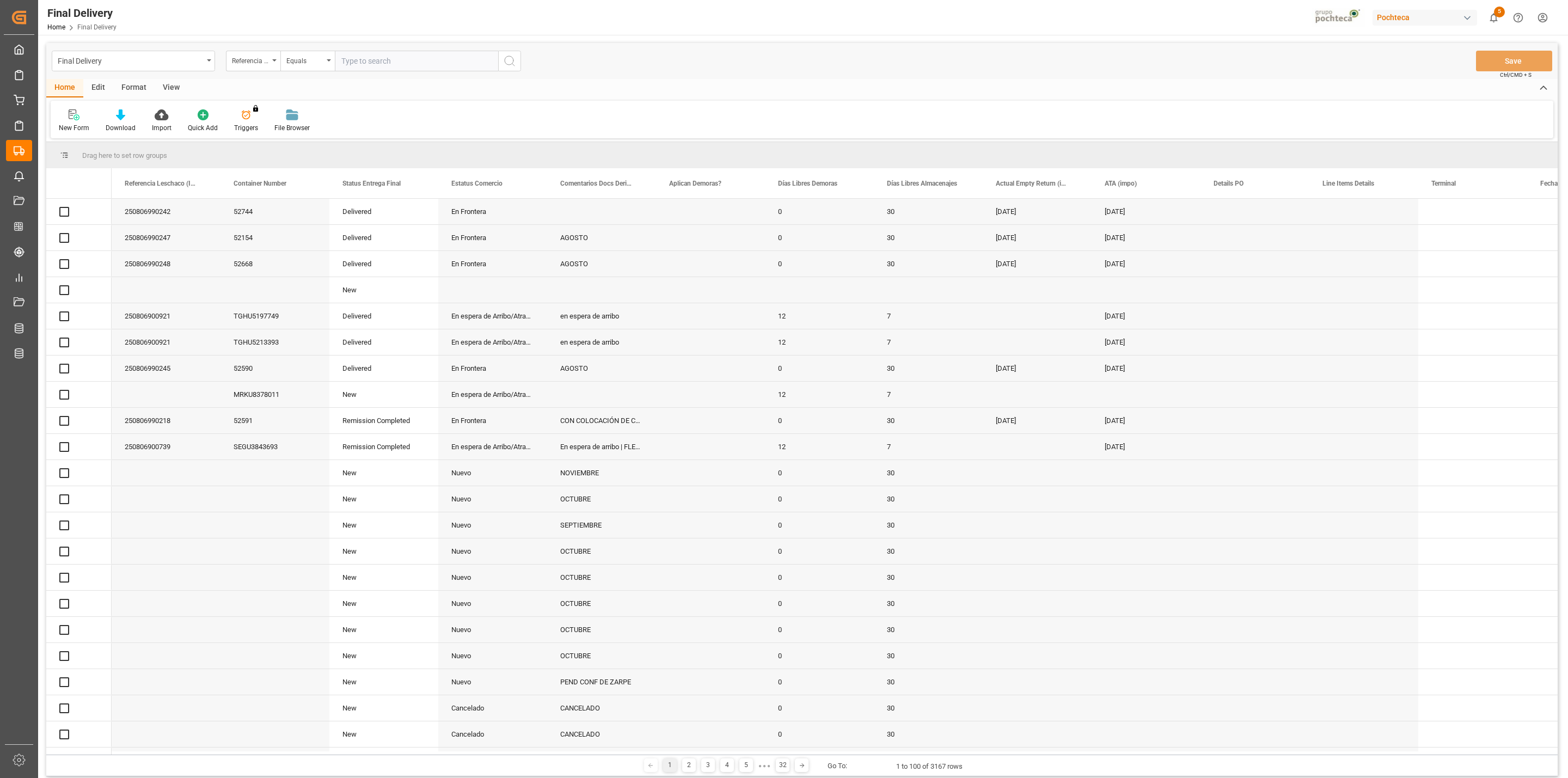
click at [174, 85] on div "View" at bounding box center [171, 88] width 33 height 19
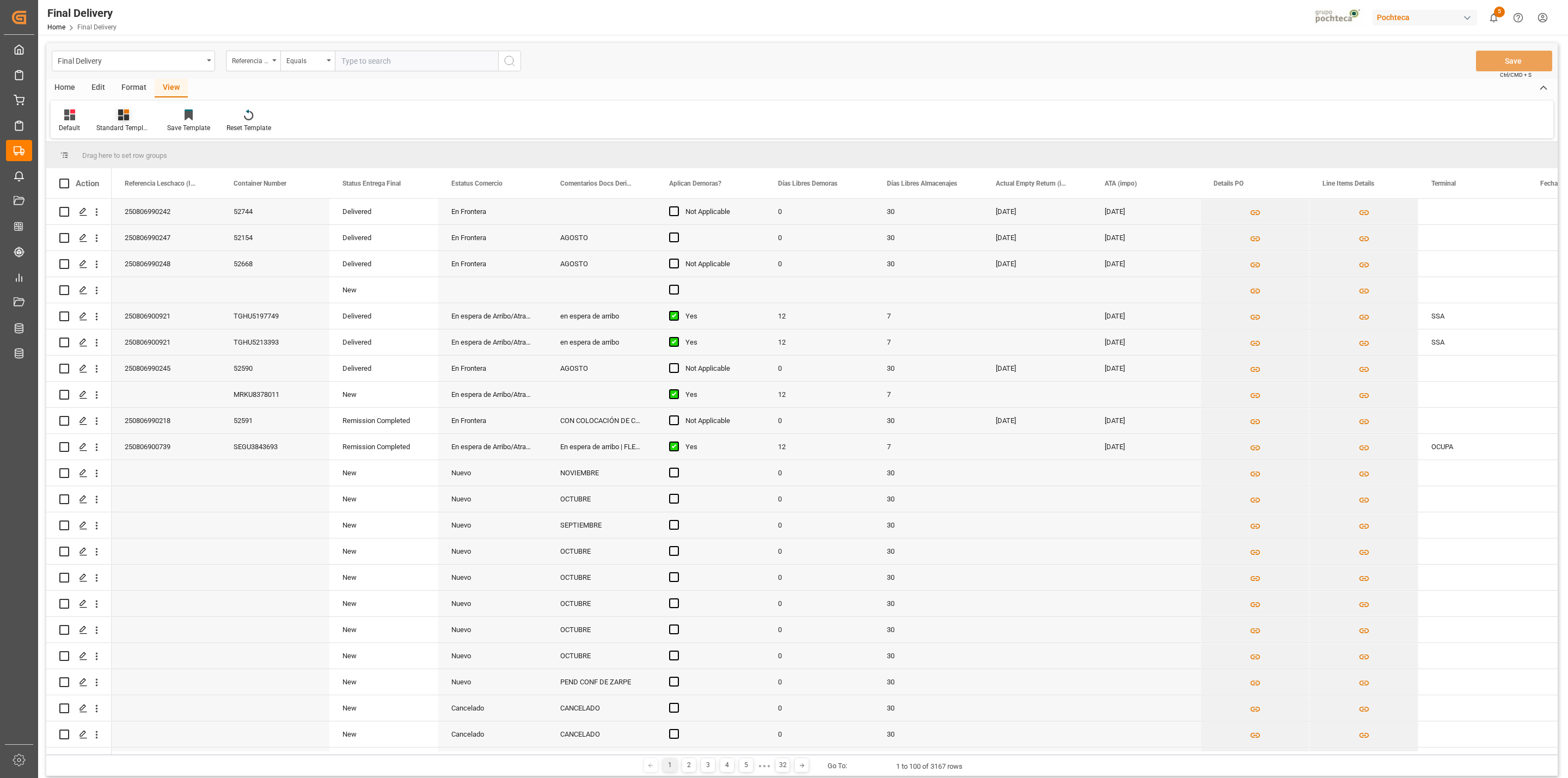
click at [113, 118] on div at bounding box center [123, 115] width 54 height 12
click at [140, 180] on div "Notificación de Entregas" at bounding box center [152, 176] width 95 height 12
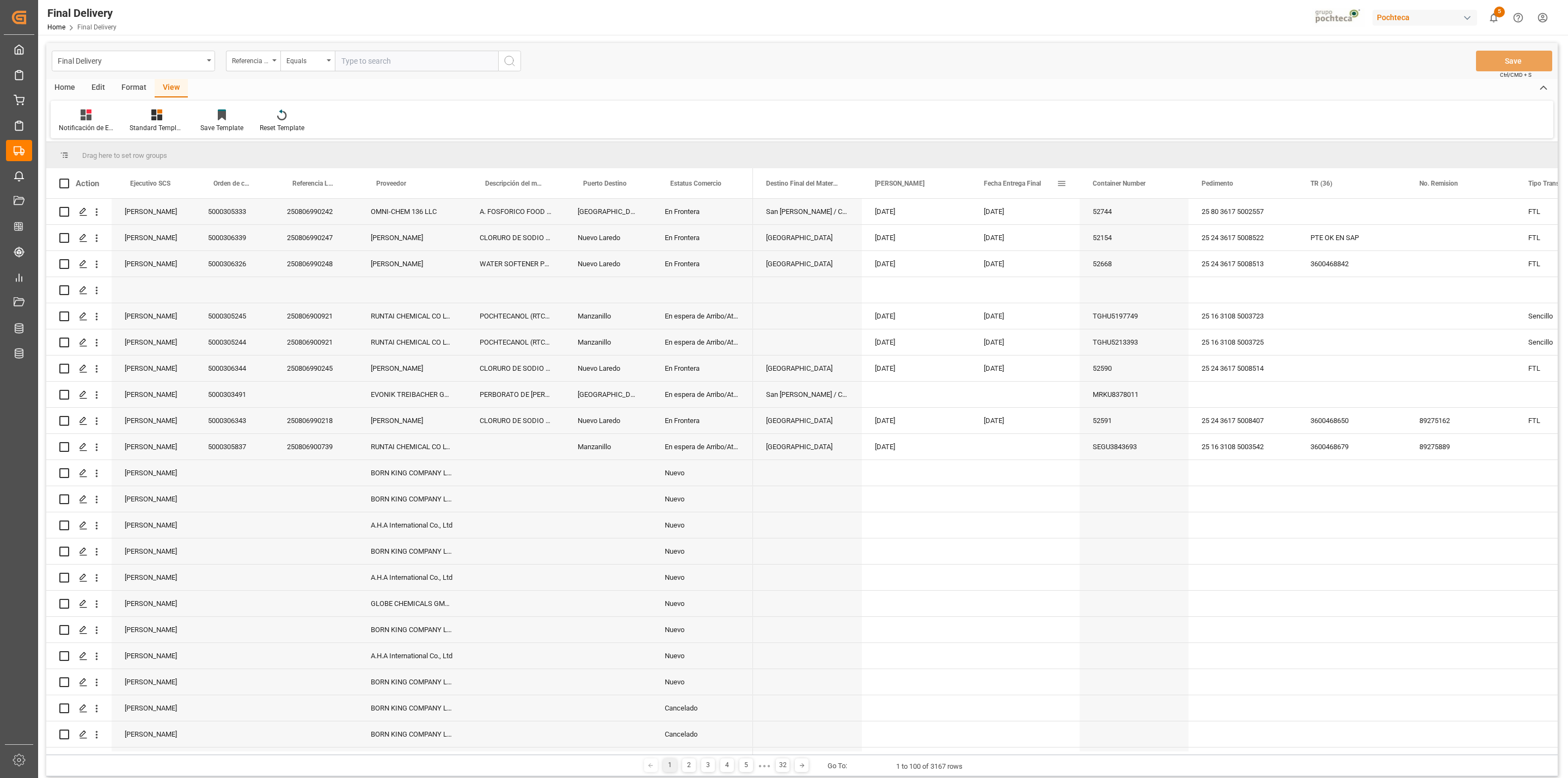
click at [1061, 187] on span at bounding box center [1061, 183] width 10 height 10
click at [1113, 191] on span "filter" at bounding box center [1124, 185] width 48 height 19
click at [1105, 238] on input "date" at bounding box center [1111, 242] width 107 height 22
click at [1155, 242] on input "date" at bounding box center [1111, 242] width 107 height 22
click at [1157, 240] on input "date" at bounding box center [1111, 242] width 107 height 22
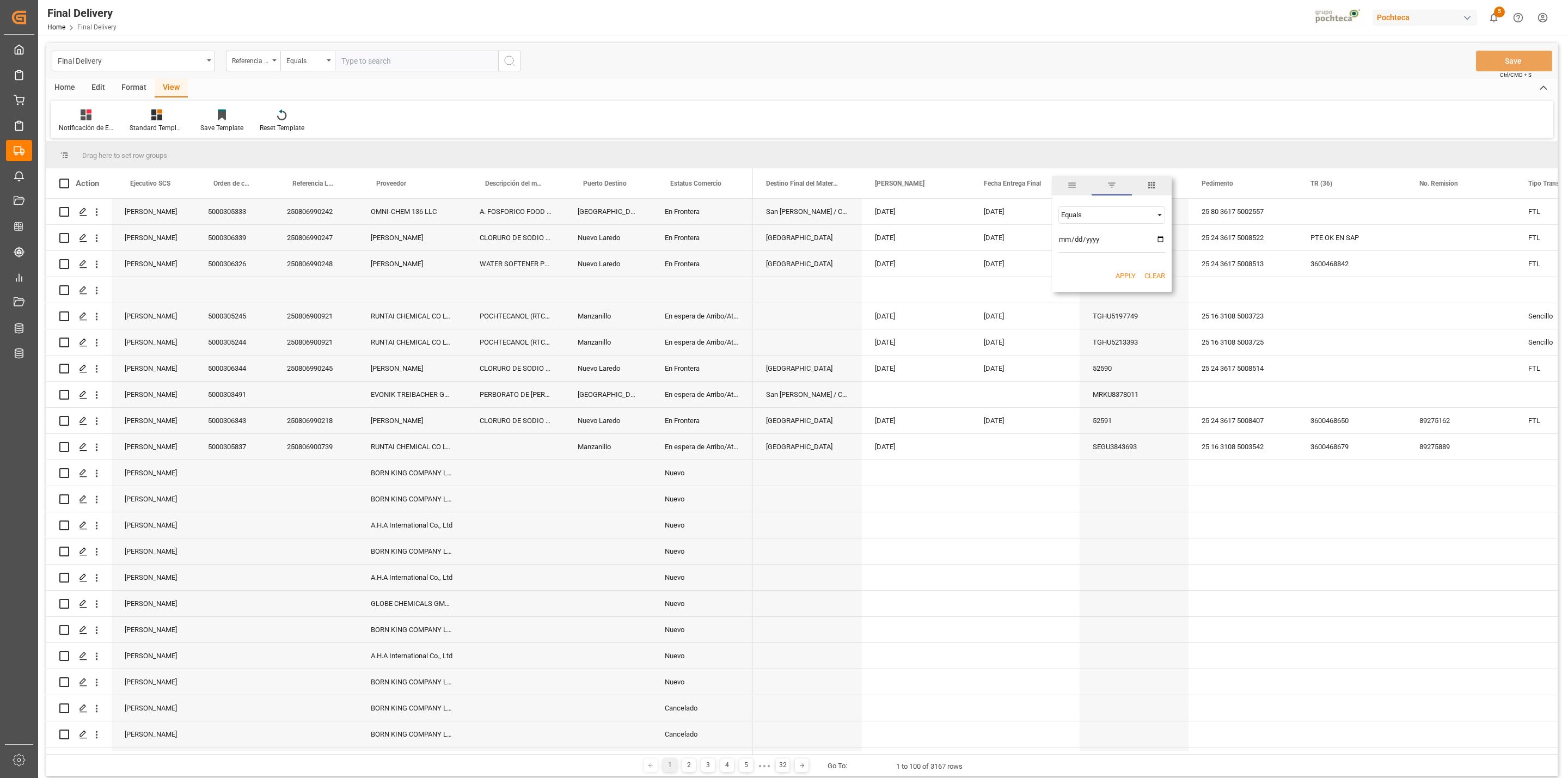
type input "[DATE]"
click at [1119, 269] on div "Apply Clear" at bounding box center [1111, 276] width 120 height 28
click at [1129, 271] on button "Apply" at bounding box center [1125, 276] width 20 height 11
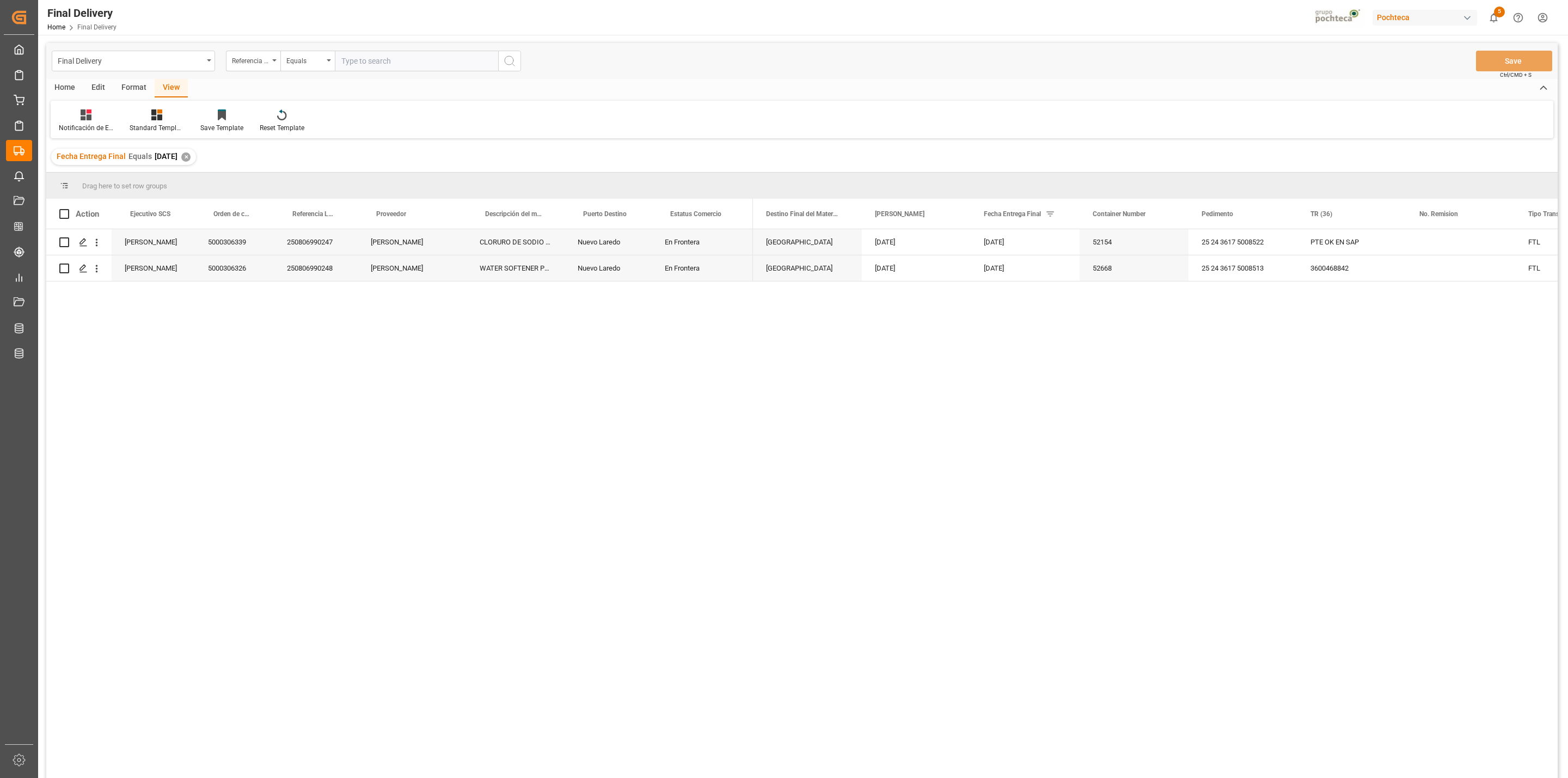
click at [57, 216] on div "Action" at bounding box center [79, 214] width 65 height 30
click at [62, 215] on span at bounding box center [64, 214] width 10 height 10
click at [67, 209] on input "checkbox" at bounding box center [67, 209] width 0 height 0
checkbox input "true"
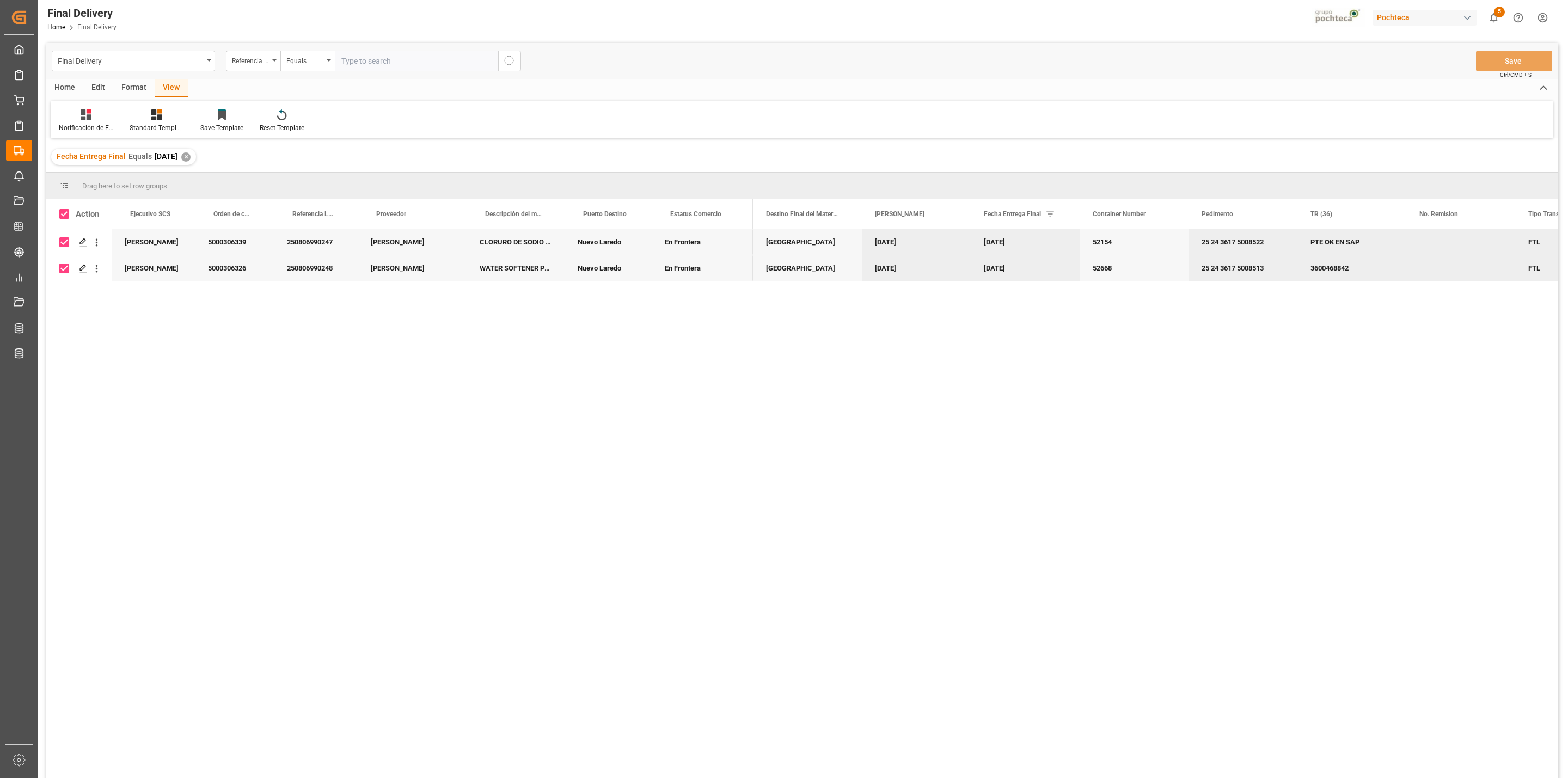
click at [54, 85] on div "Home" at bounding box center [65, 88] width 37 height 19
click at [118, 116] on icon at bounding box center [120, 114] width 9 height 11
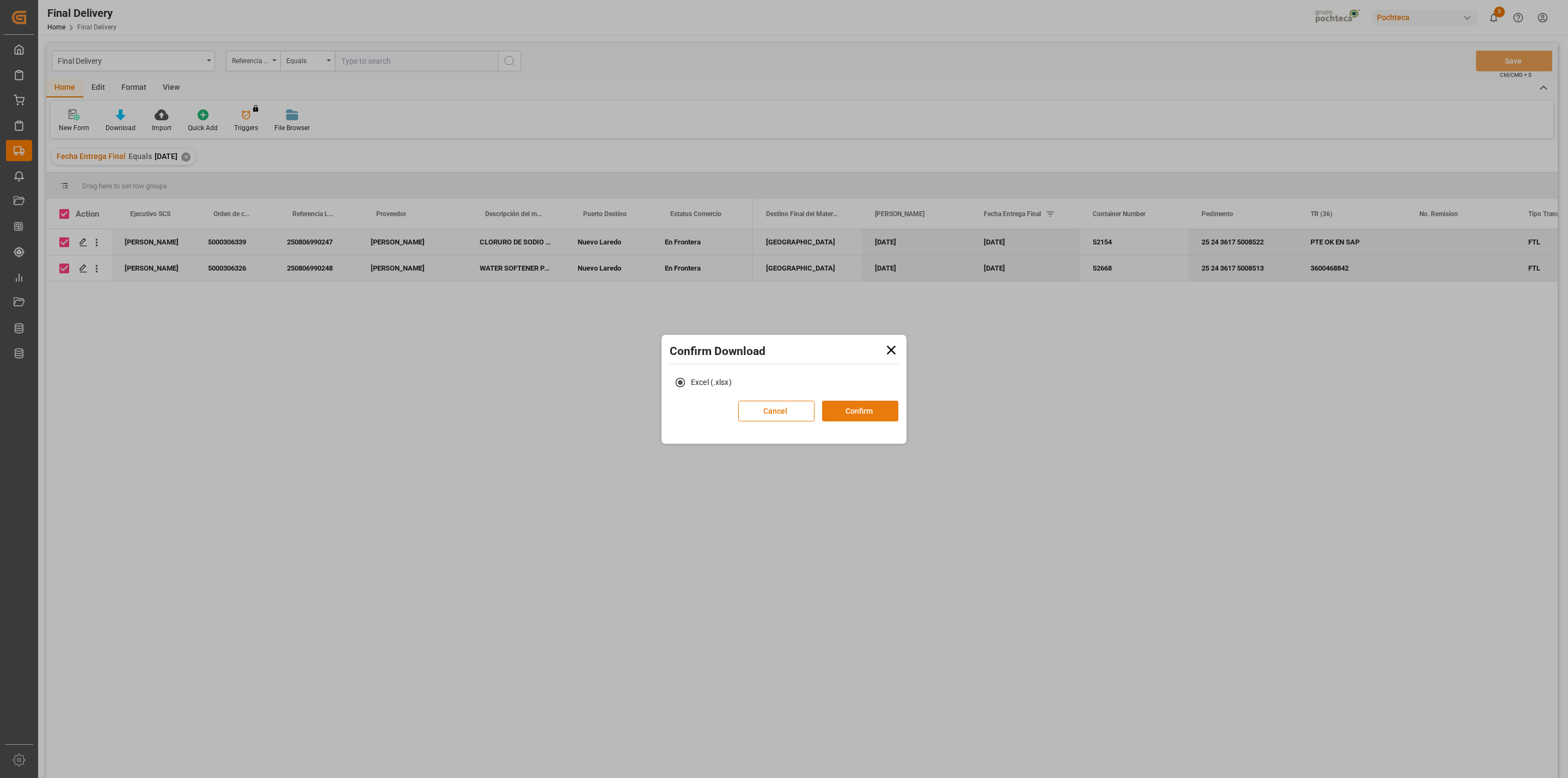
click at [866, 410] on button "Confirm" at bounding box center [860, 411] width 76 height 21
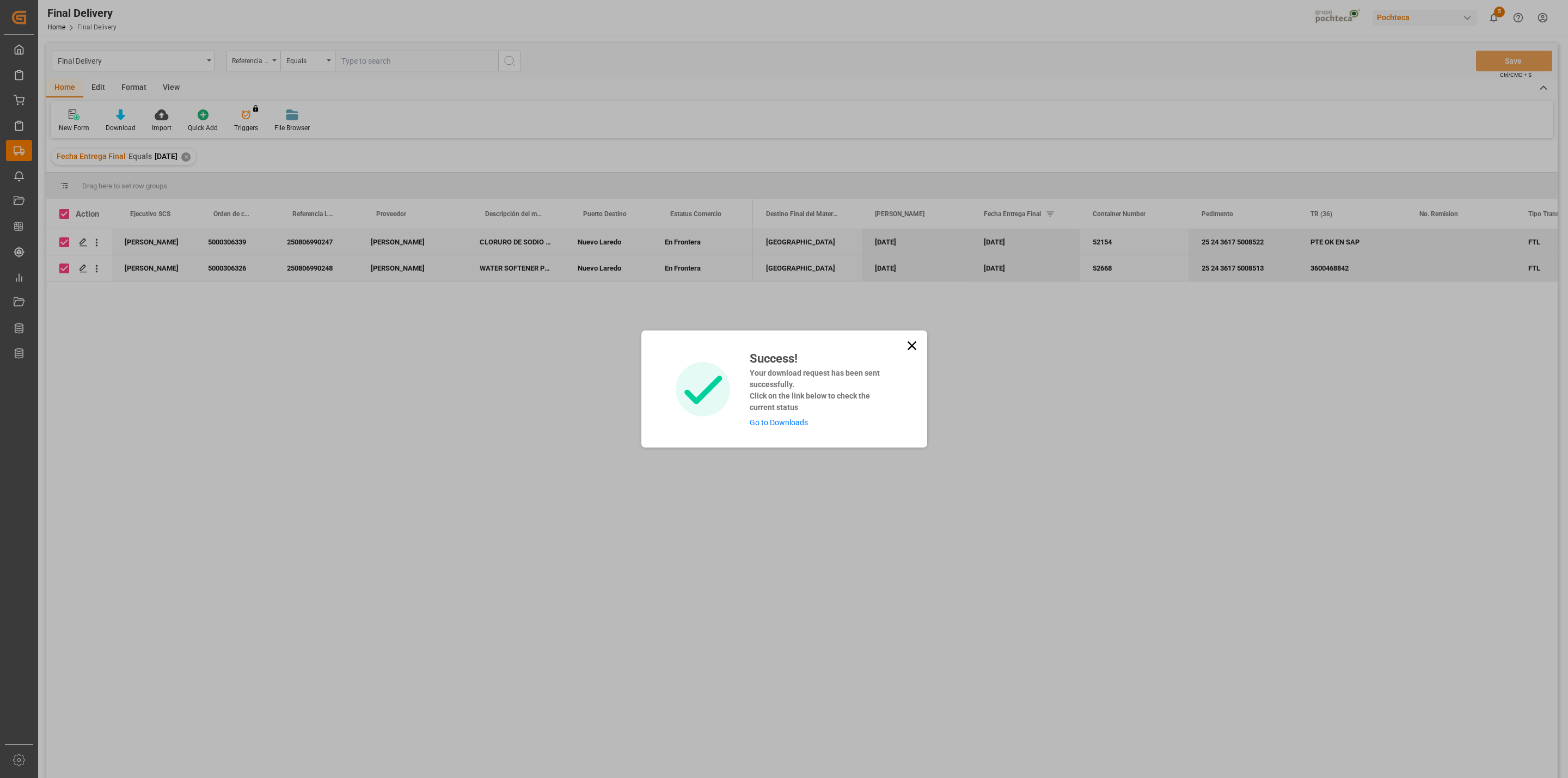
click at [765, 430] on div "Success! Your download request has been sent successfully. Click on the link be…" at bounding box center [784, 388] width 286 height 117
click at [760, 423] on link "Go to Downloads" at bounding box center [779, 422] width 58 height 8
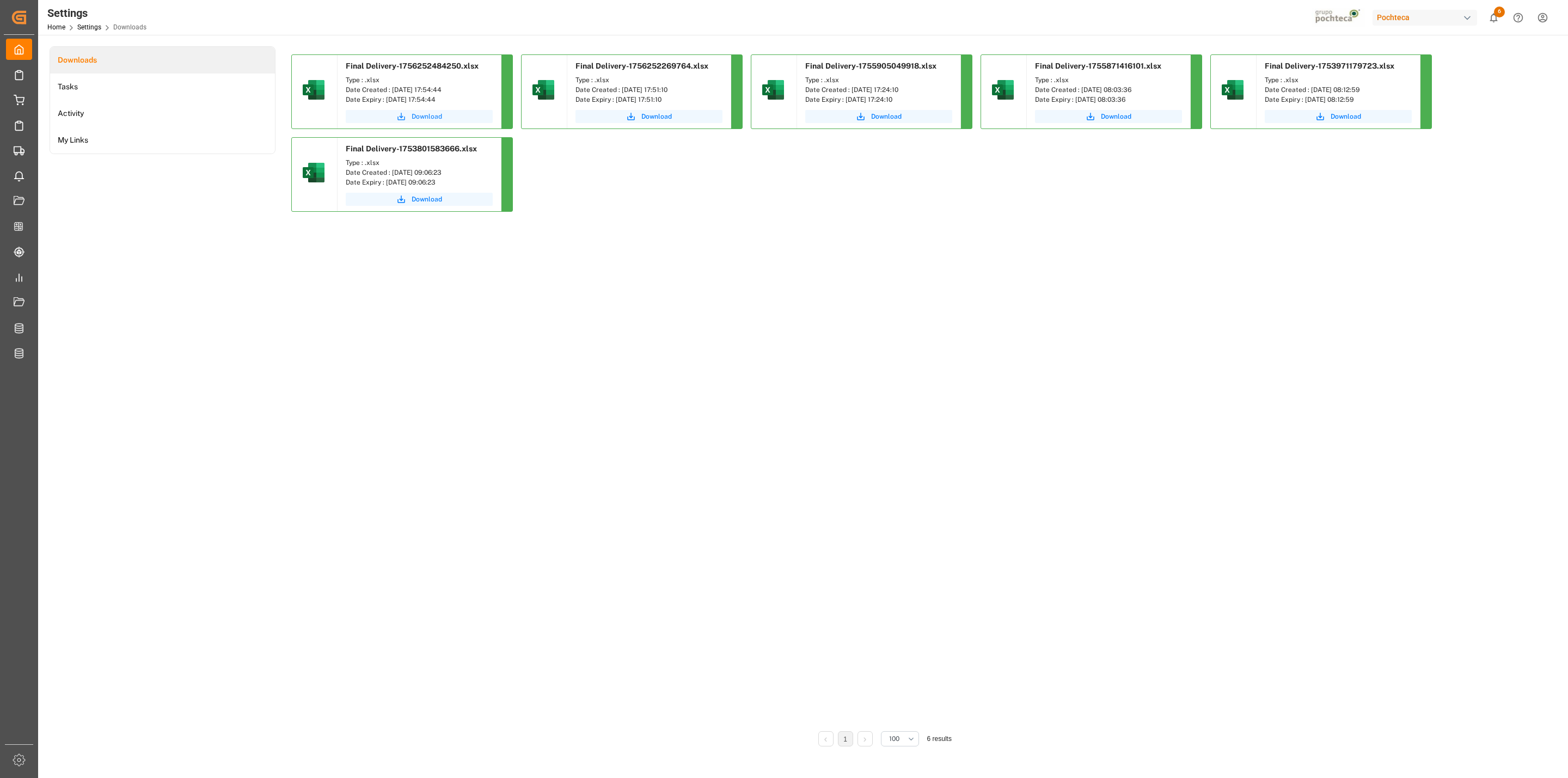
click at [377, 118] on button "Download" at bounding box center [419, 116] width 147 height 13
